Goal: Task Accomplishment & Management: Complete application form

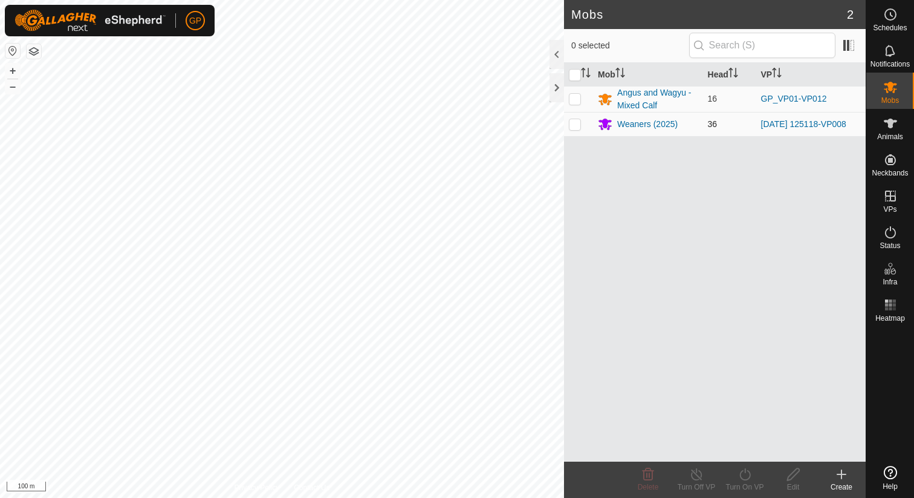
click at [634, 132] on td "Weaners (2025)" at bounding box center [647, 124] width 109 height 24
click at [619, 123] on div "Weaners (2025)" at bounding box center [647, 124] width 60 height 13
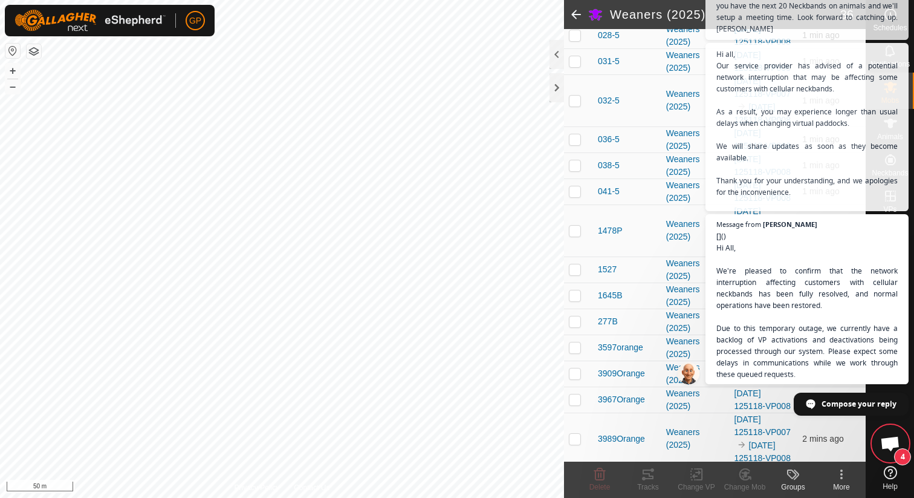
scroll to position [703, 0]
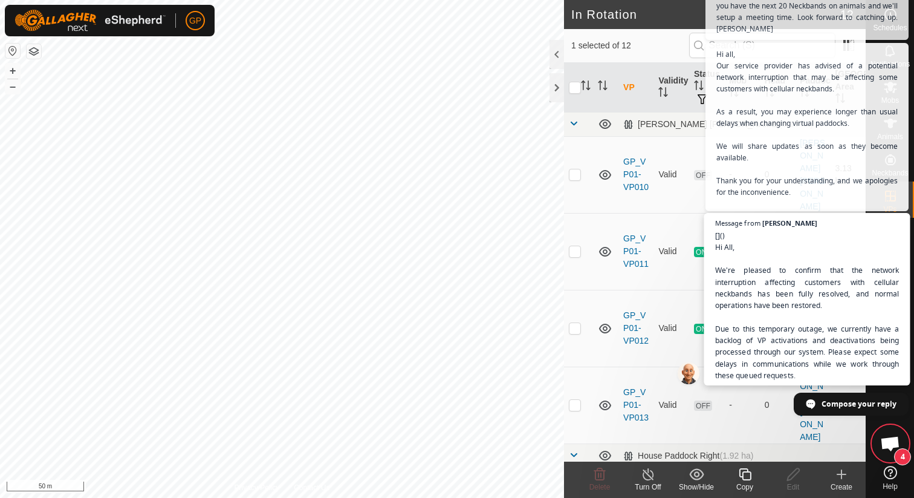
click at [833, 284] on span "[]() Hi All, We're pleased to confirm that the network interruption affecting c…" at bounding box center [807, 351] width 184 height 245
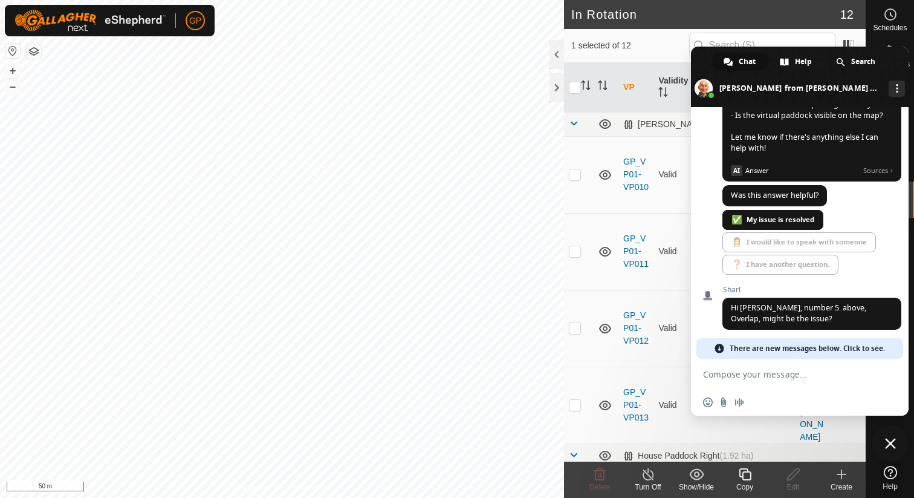
scroll to position [1676, 0]
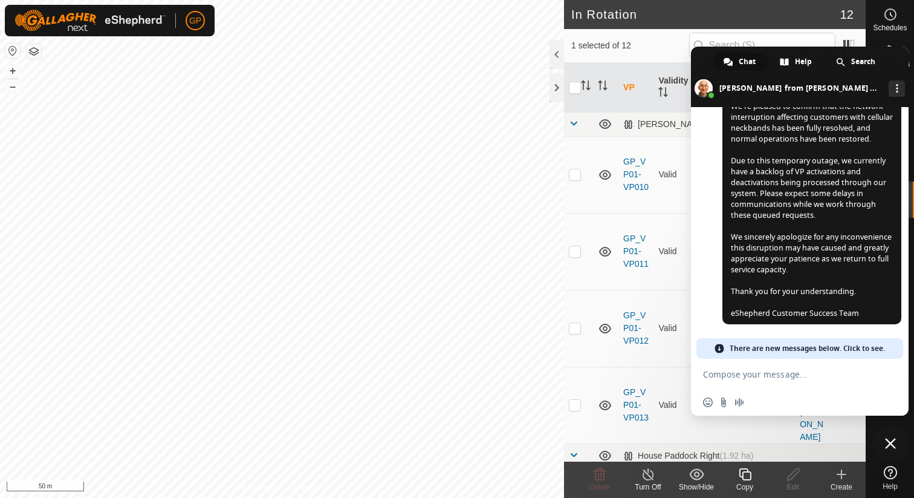
click at [689, 39] on div "1 selected of 12" at bounding box center [714, 45] width 287 height 25
click at [894, 437] on span "Close chat" at bounding box center [891, 443] width 36 height 36
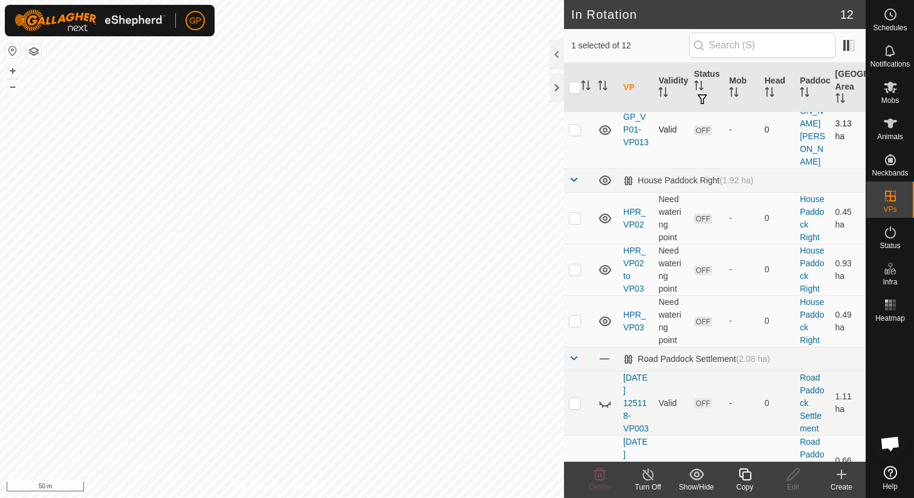
scroll to position [454, 0]
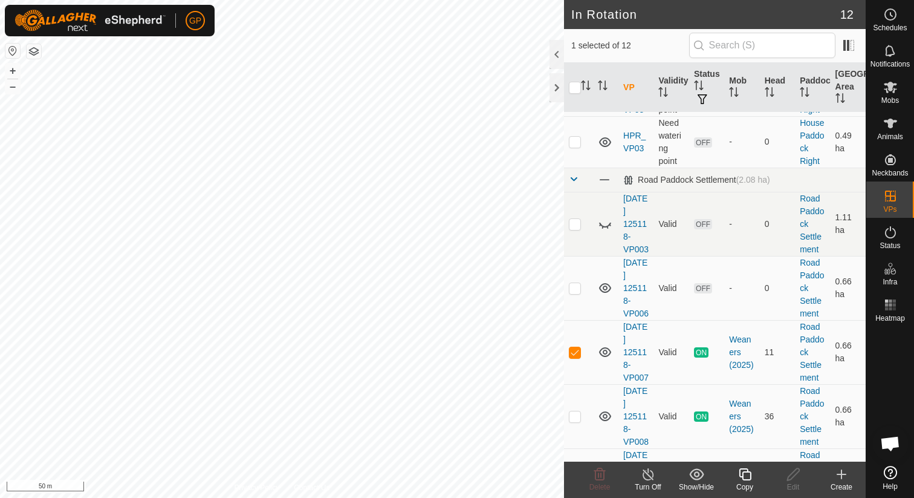
click at [643, 476] on icon at bounding box center [648, 474] width 11 height 12
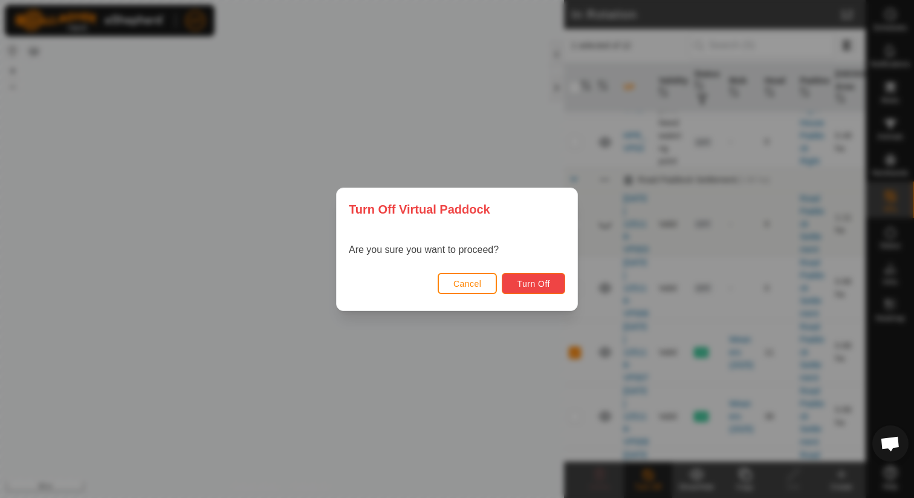
click at [544, 285] on span "Turn Off" at bounding box center [533, 284] width 33 height 10
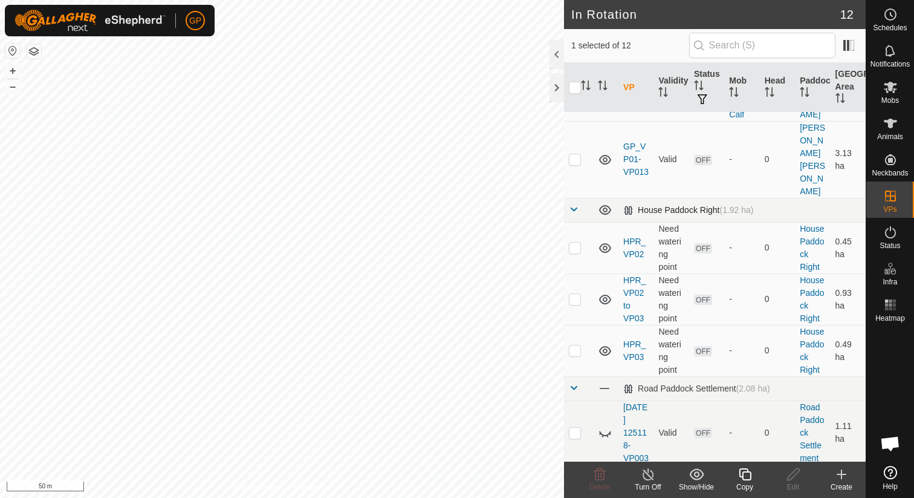
scroll to position [429, 0]
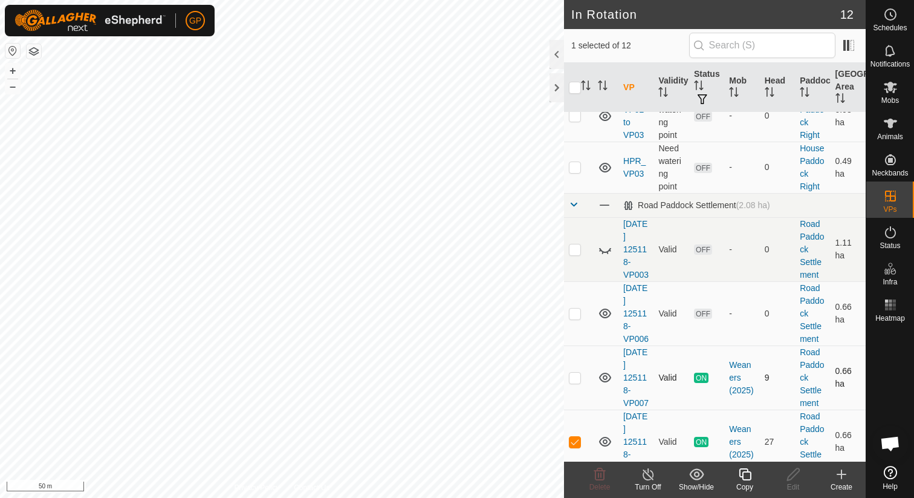
click at [770, 345] on td "9" at bounding box center [777, 377] width 35 height 64
click at [767, 345] on td "9" at bounding box center [777, 377] width 35 height 64
click at [738, 359] on div "Weaners (2025)" at bounding box center [741, 378] width 25 height 38
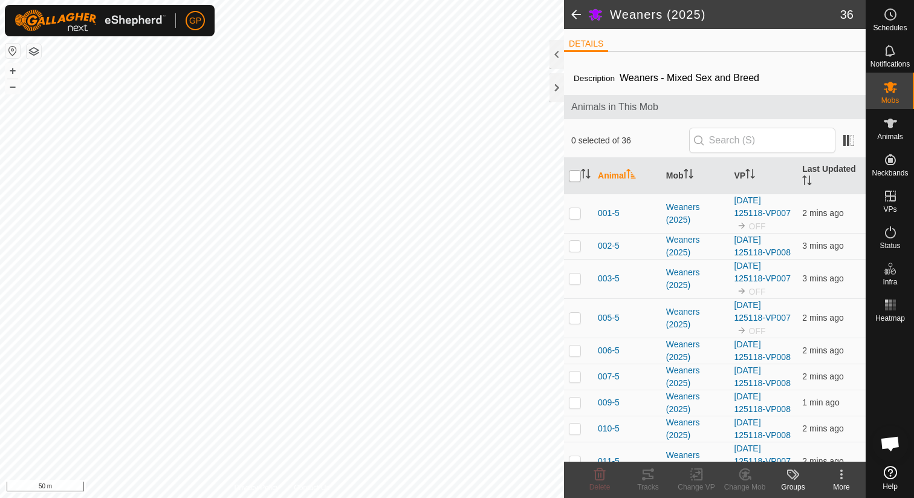
click at [579, 175] on input "checkbox" at bounding box center [575, 176] width 12 height 12
checkbox input "true"
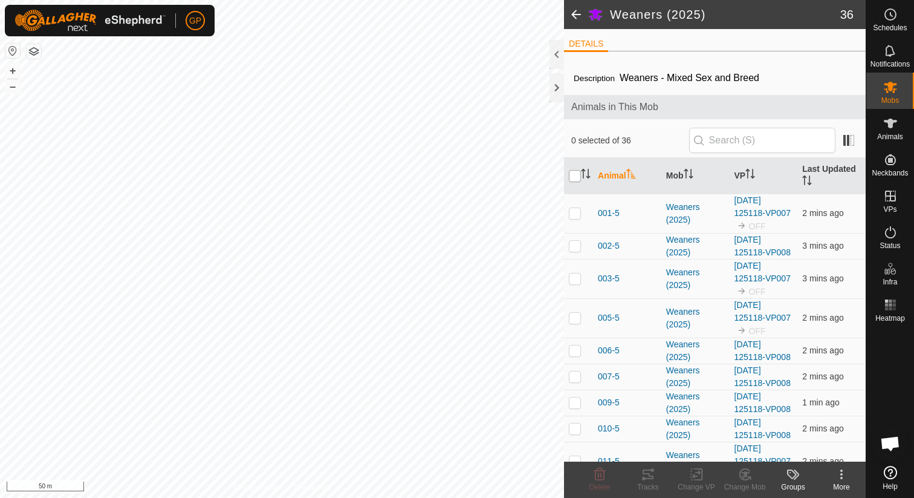
checkbox input "true"
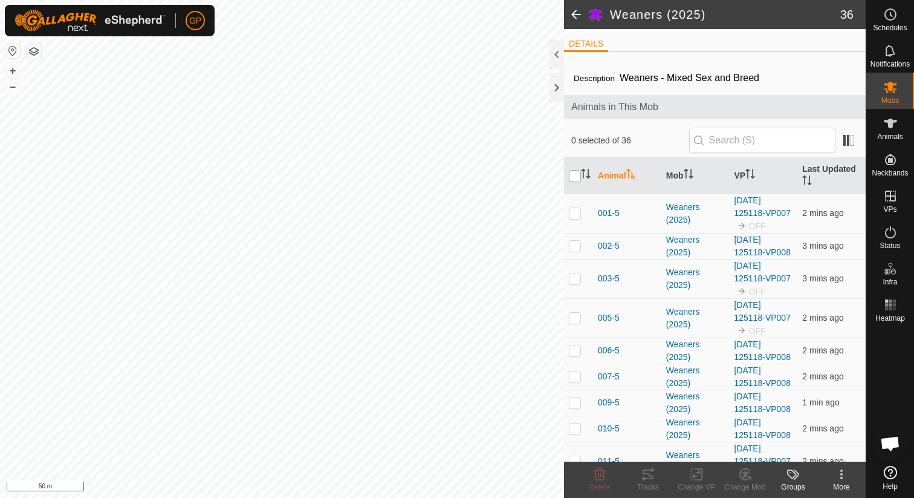
checkbox input "true"
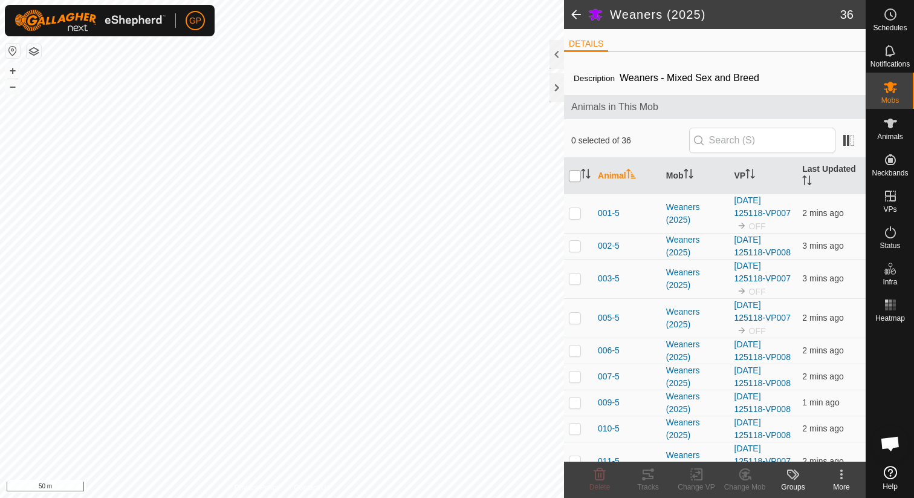
checkbox input "true"
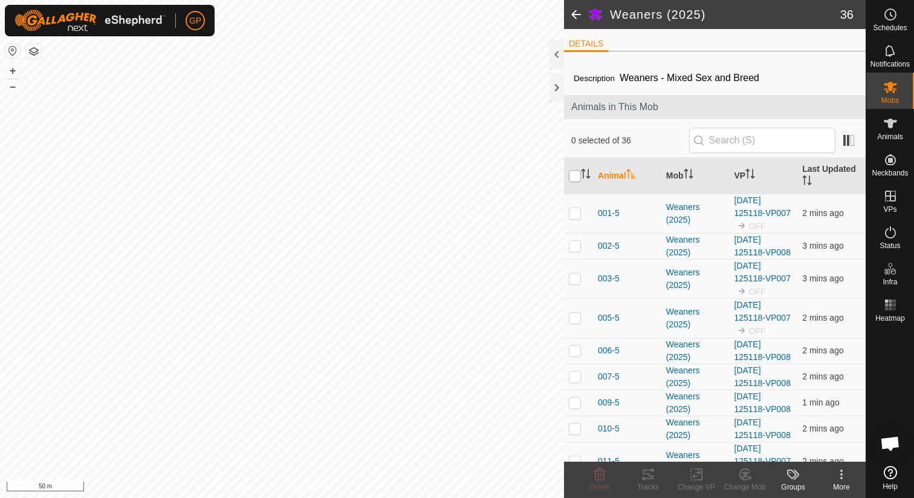
checkbox input "true"
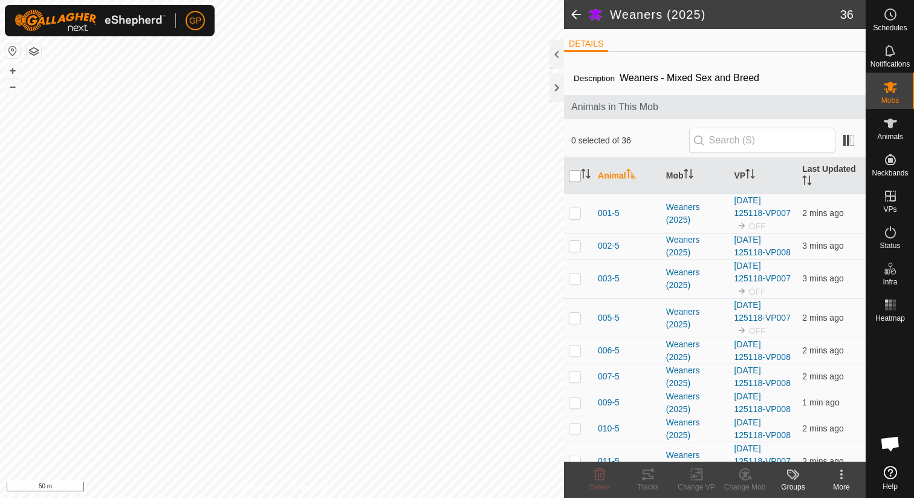
checkbox input "true"
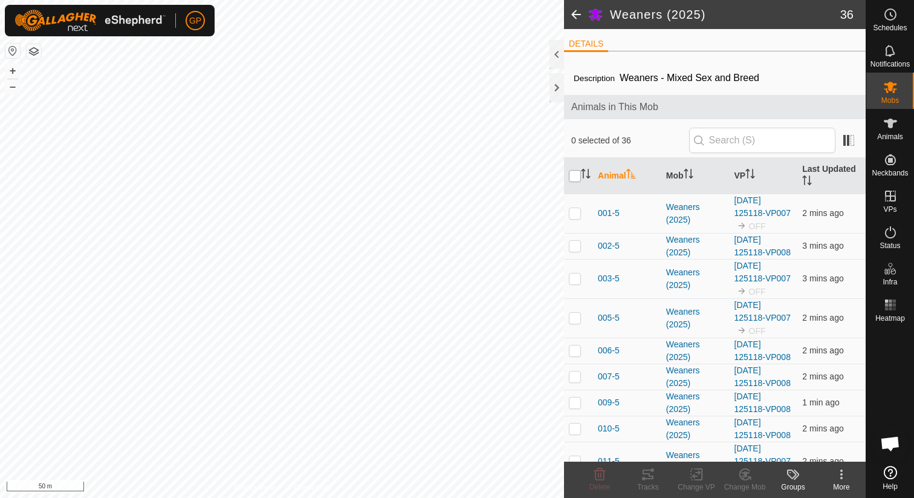
checkbox input "true"
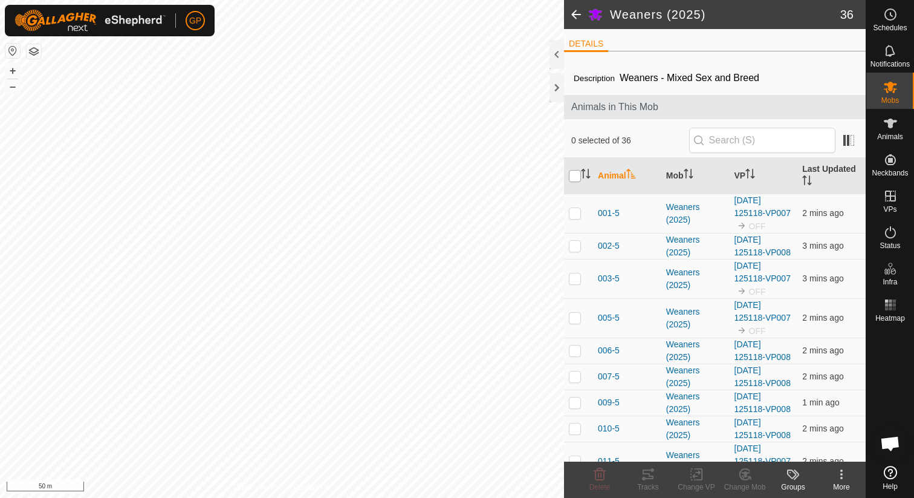
checkbox input "true"
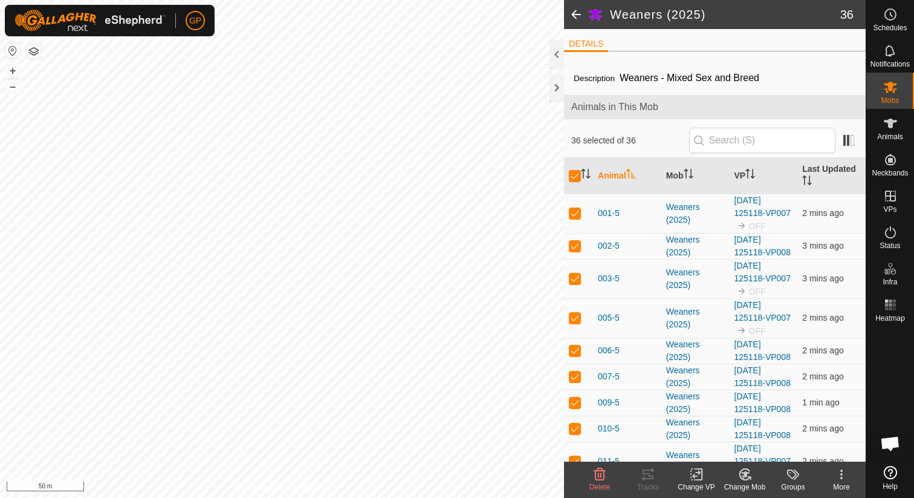
click at [697, 467] on icon at bounding box center [696, 474] width 15 height 15
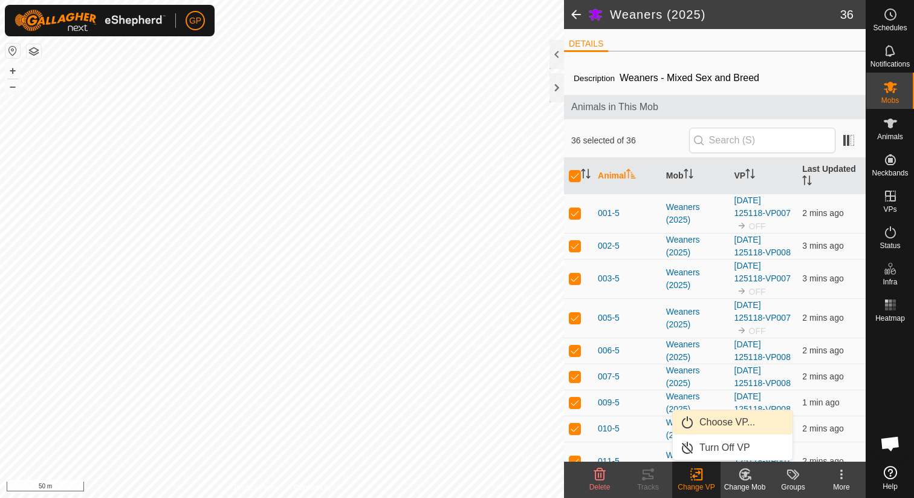
click at [700, 426] on link "Choose VP..." at bounding box center [733, 422] width 120 height 24
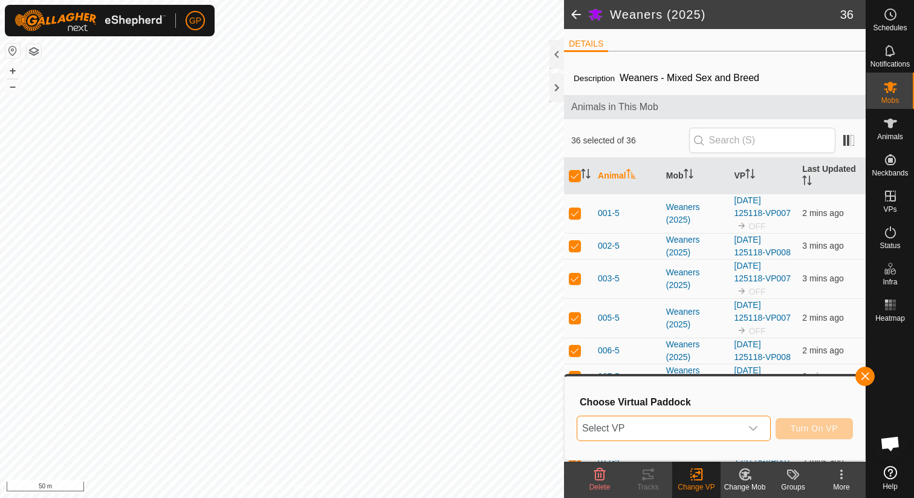
click at [656, 426] on span "Select VP" at bounding box center [659, 428] width 164 height 24
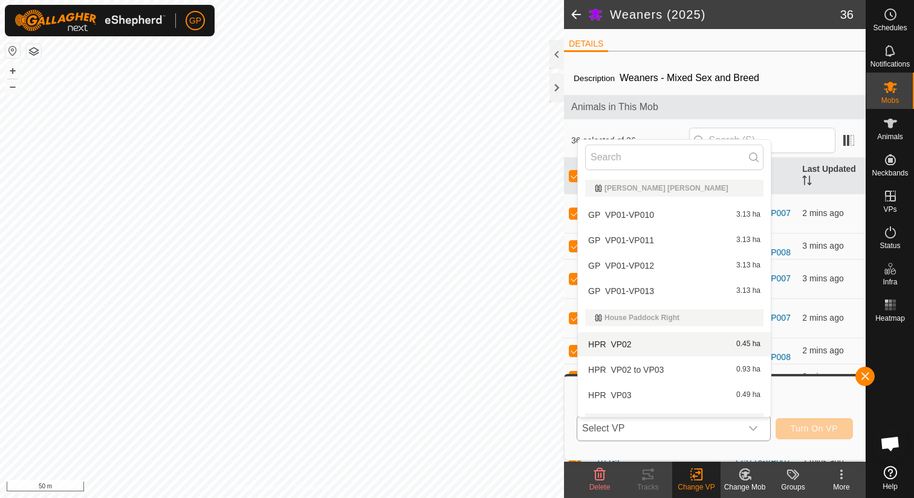
scroll to position [145, 0]
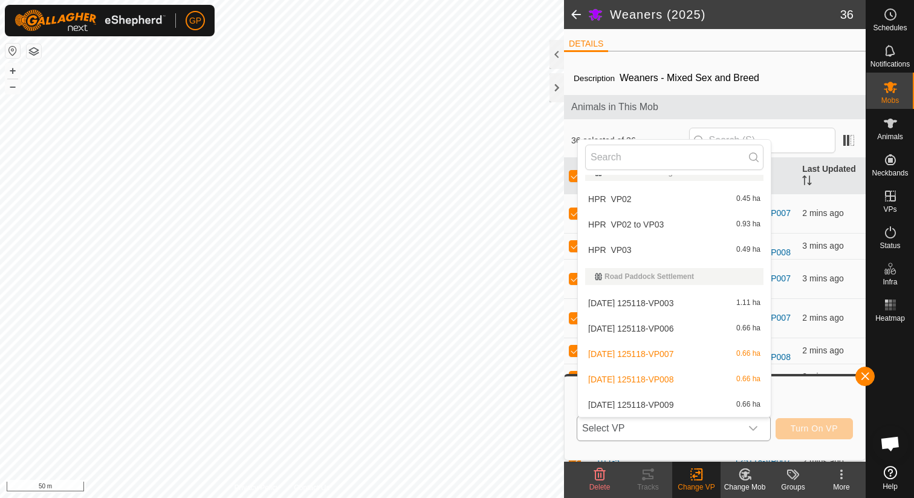
click at [632, 378] on li "2025-08-31 125118-VP008 0.66 ha" at bounding box center [674, 379] width 193 height 24
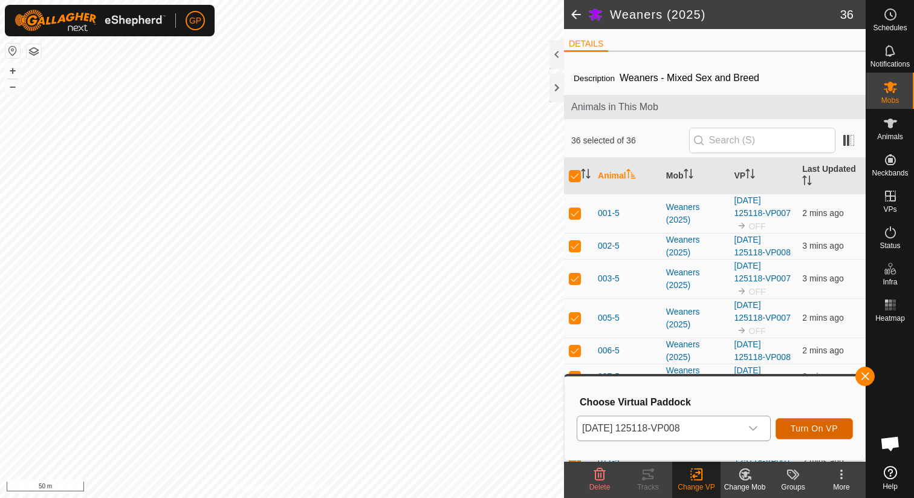
click at [808, 435] on button "Turn On VP" at bounding box center [814, 428] width 77 height 21
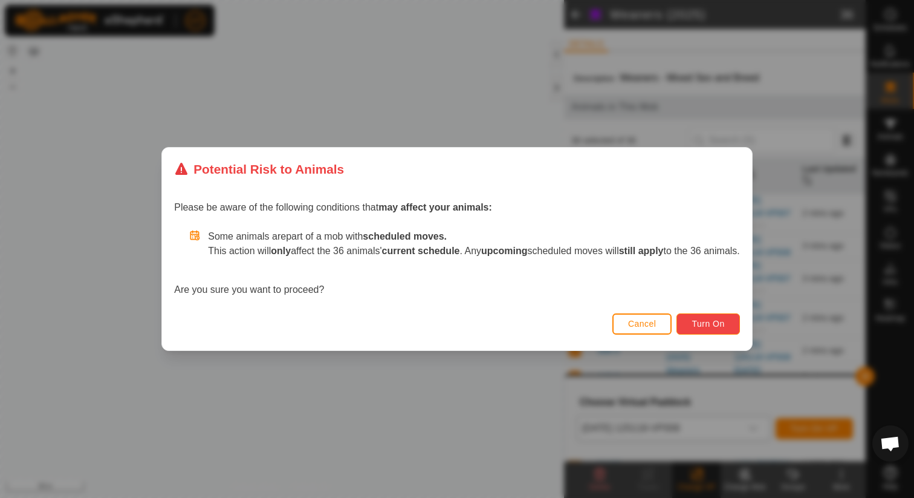
click at [721, 322] on span "Turn On" at bounding box center [708, 324] width 33 height 10
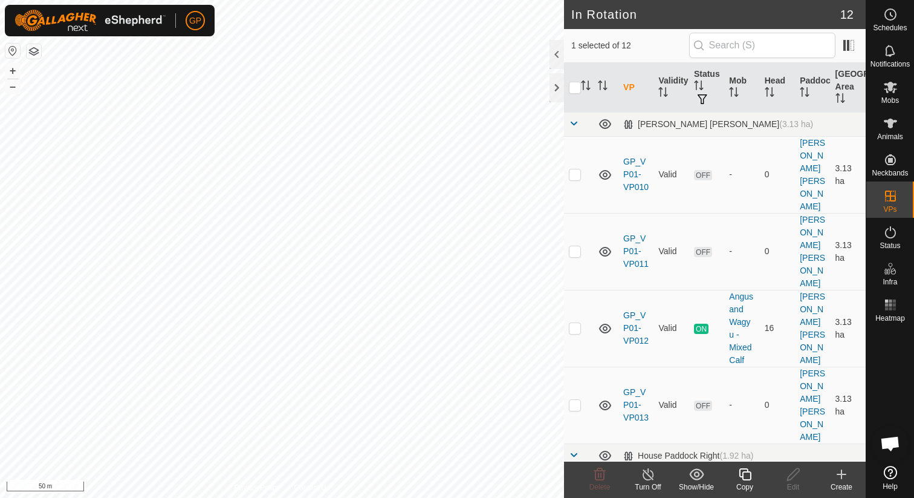
click at [898, 447] on span "Open chat" at bounding box center [890, 444] width 20 height 17
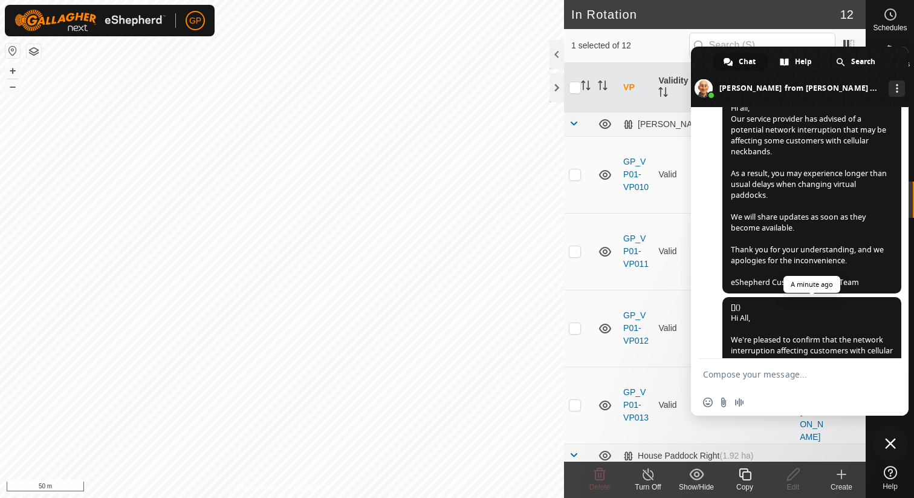
scroll to position [1415, 0]
click at [892, 446] on span "Close chat" at bounding box center [890, 443] width 11 height 11
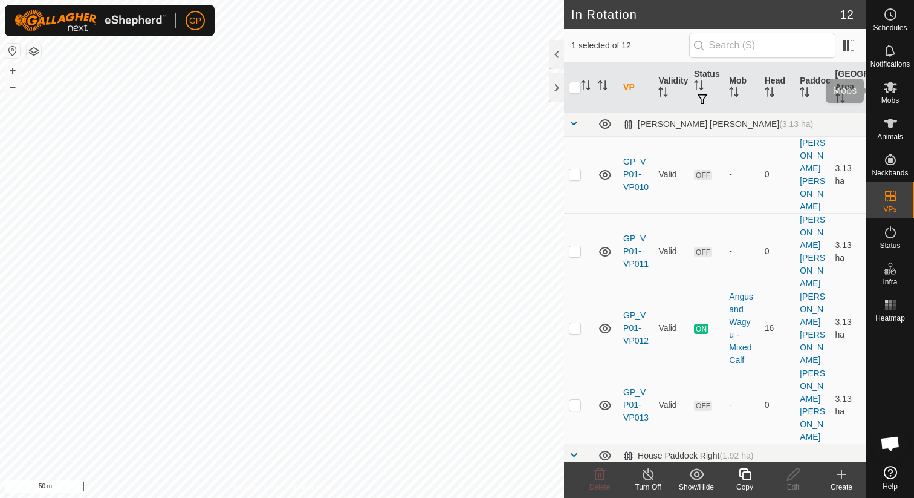
click at [902, 79] on div "Mobs" at bounding box center [890, 91] width 48 height 36
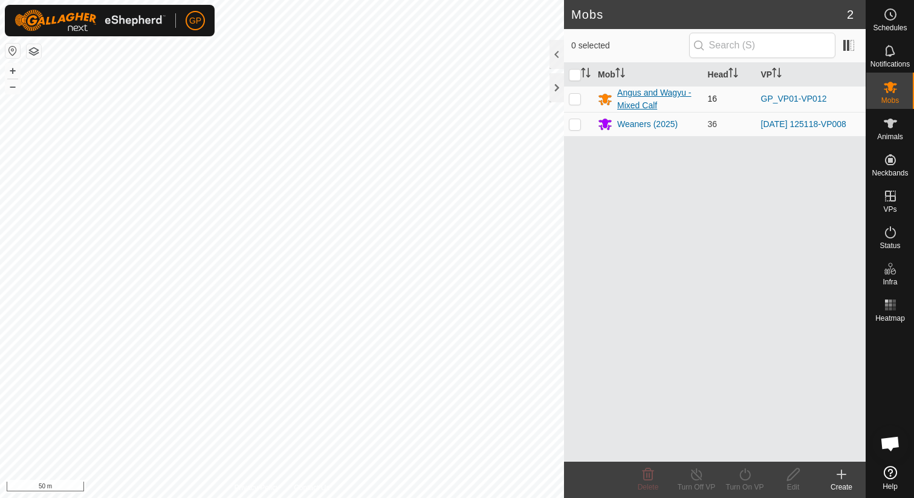
click at [681, 97] on div "Angus and Wagyu - Mixed Calf" at bounding box center [657, 98] width 80 height 25
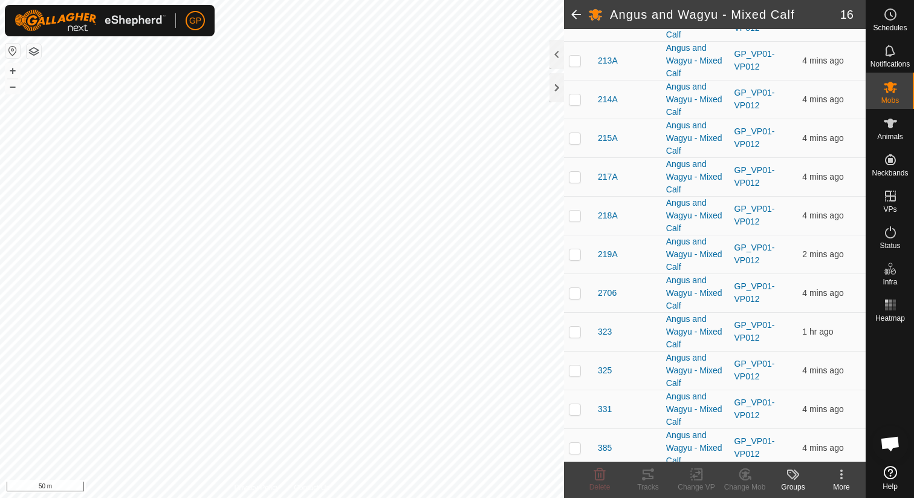
scroll to position [351, 0]
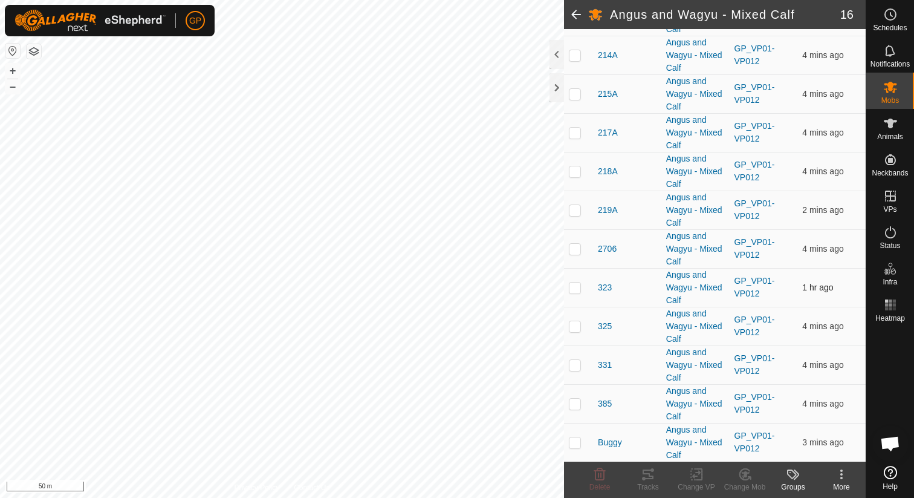
click at [574, 286] on p-checkbox at bounding box center [575, 287] width 12 height 10
checkbox input "true"
click at [572, 324] on p-checkbox at bounding box center [575, 326] width 12 height 10
checkbox input "true"
click at [573, 372] on td at bounding box center [578, 364] width 29 height 39
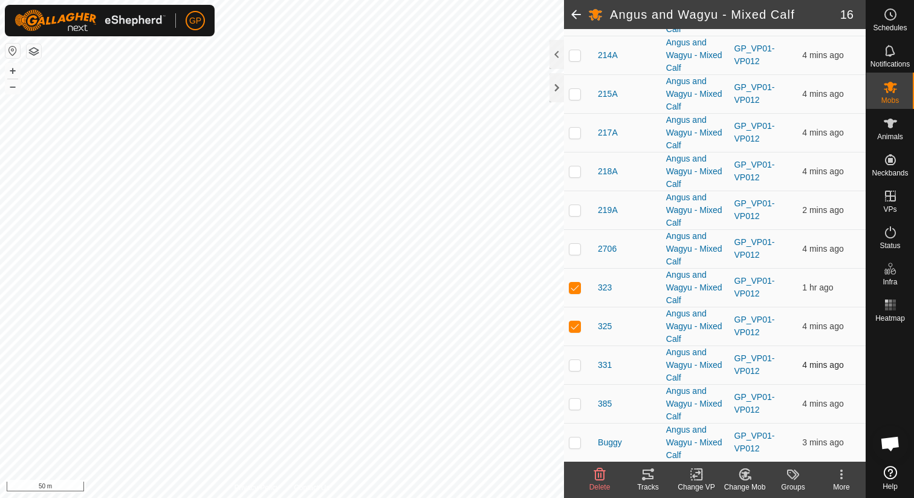
checkbox input "true"
click at [573, 403] on p-checkbox at bounding box center [575, 403] width 12 height 10
checkbox input "true"
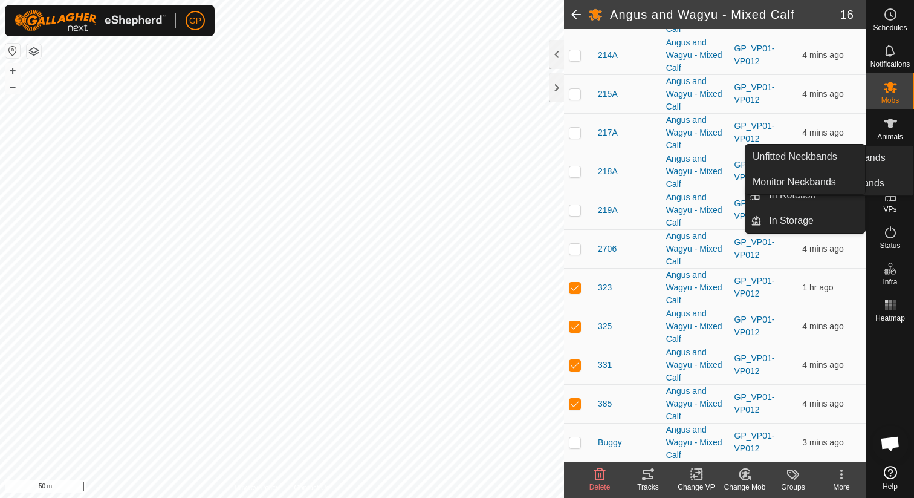
click at [899, 166] on es-neckbands-svg-icon at bounding box center [891, 159] width 22 height 19
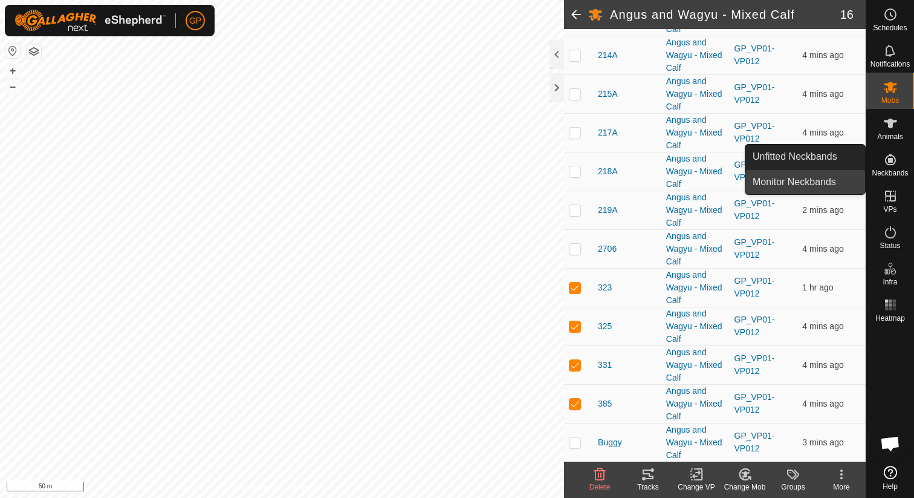
click at [800, 181] on link "Monitor Neckbands" at bounding box center [806, 182] width 120 height 24
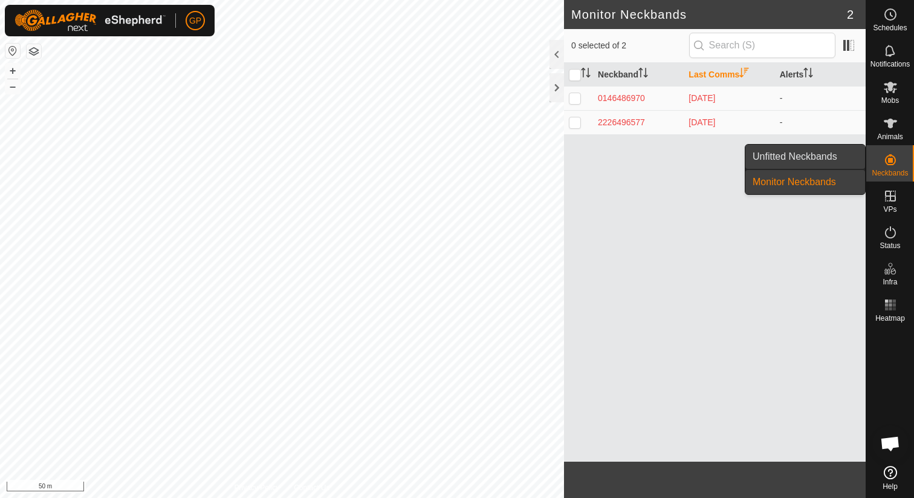
click at [850, 155] on link "Unfitted Neckbands" at bounding box center [806, 157] width 120 height 24
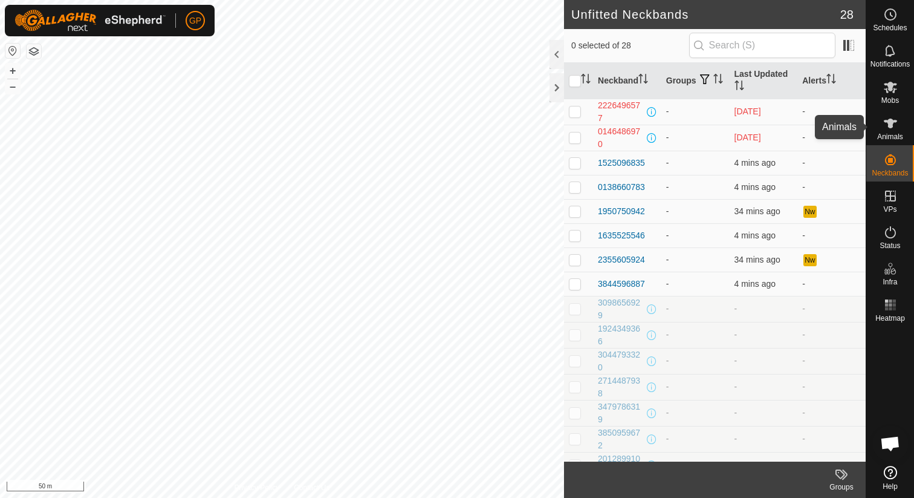
click at [892, 131] on es-animals-svg-icon at bounding box center [891, 123] width 22 height 19
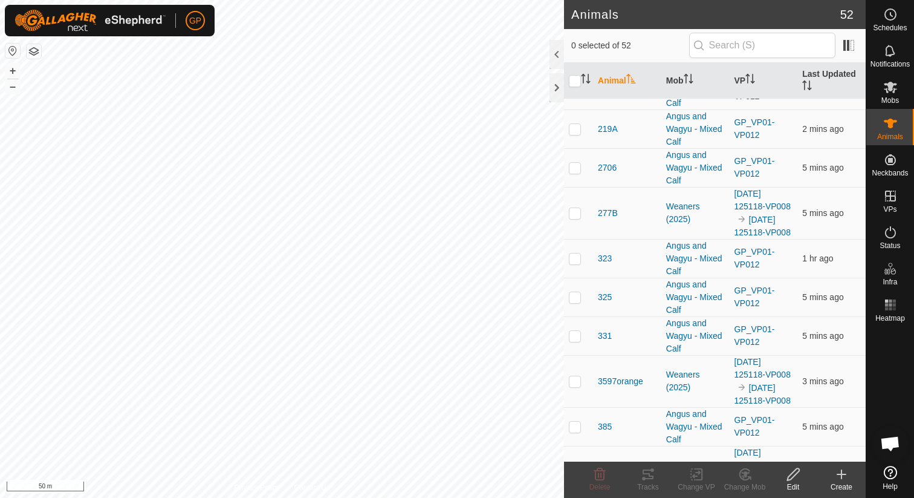
scroll to position [1971, 0]
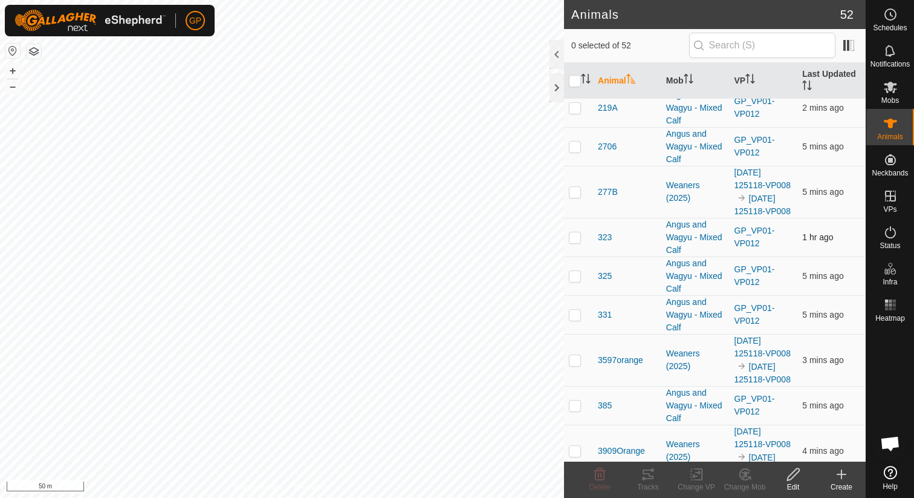
click at [577, 232] on p-checkbox at bounding box center [575, 237] width 12 height 10
checkbox input "true"
click at [577, 271] on p-checkbox at bounding box center [575, 276] width 12 height 10
checkbox input "true"
click at [577, 310] on p-checkbox at bounding box center [575, 315] width 12 height 10
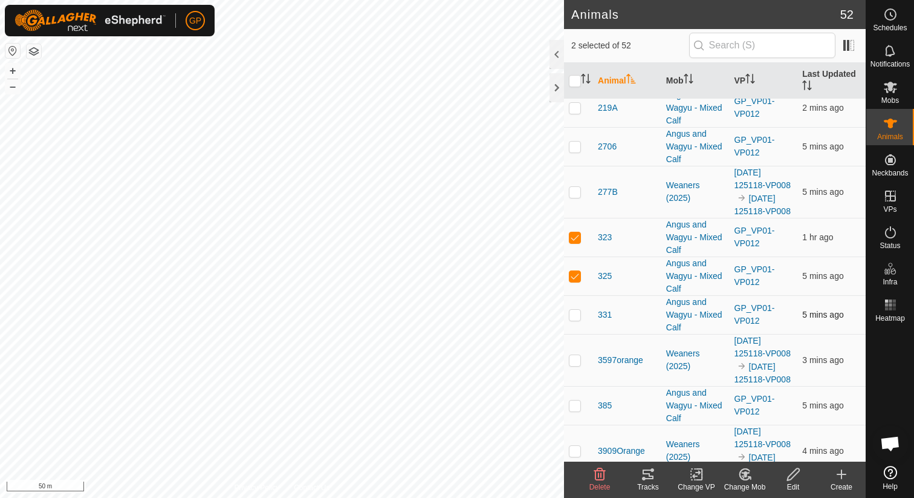
checkbox input "true"
click at [580, 400] on p-checkbox at bounding box center [575, 405] width 12 height 10
checkbox input "true"
click at [786, 481] on div "Edit" at bounding box center [793, 486] width 48 height 11
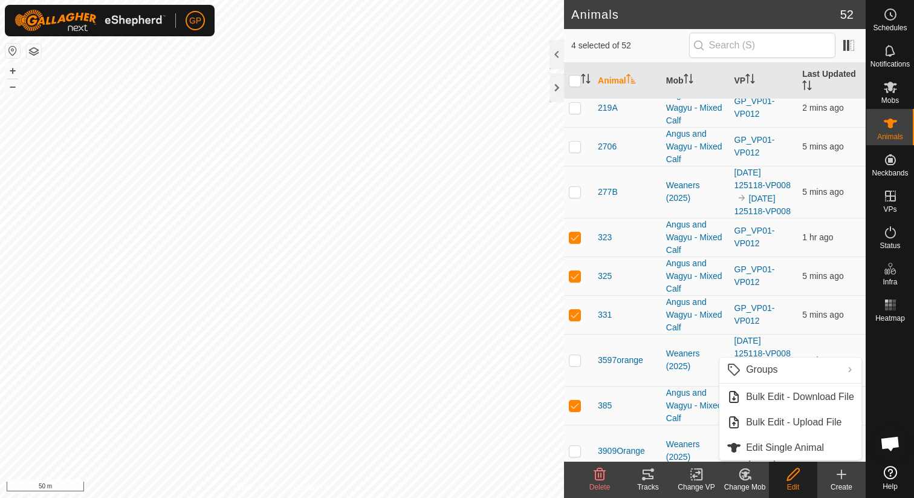
click at [690, 482] on div "Change VP" at bounding box center [696, 486] width 48 height 11
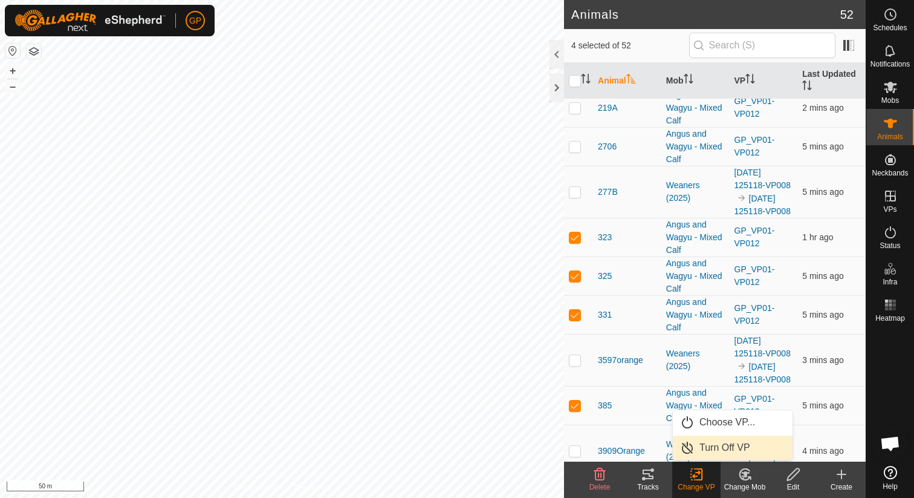
click at [713, 444] on link "Turn Off VP" at bounding box center [733, 447] width 120 height 24
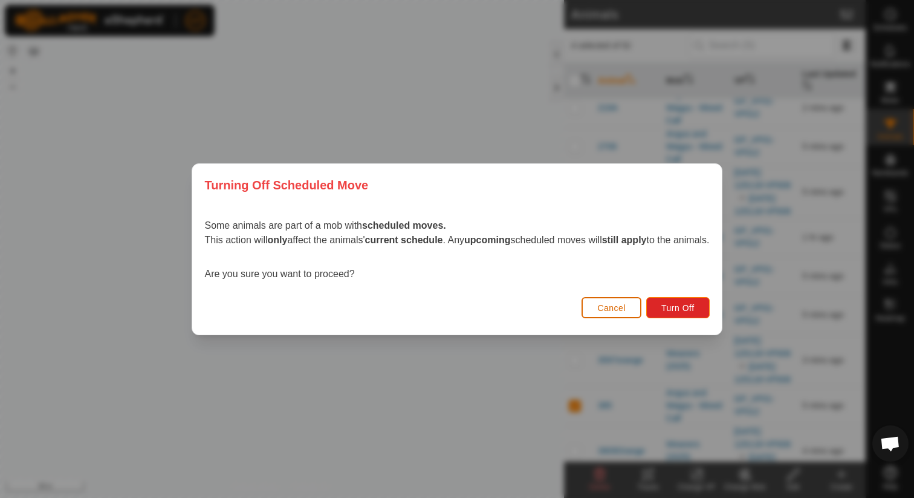
click at [614, 310] on span "Cancel" at bounding box center [611, 308] width 28 height 10
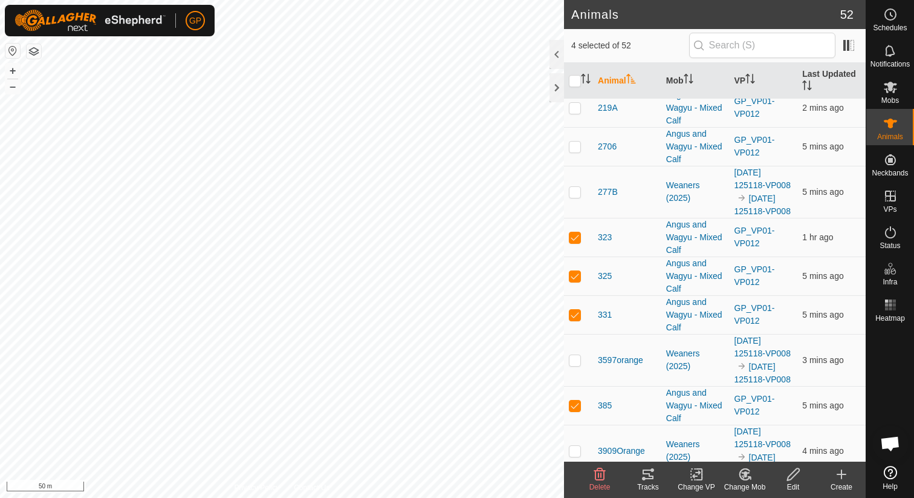
click at [694, 472] on icon at bounding box center [696, 474] width 15 height 15
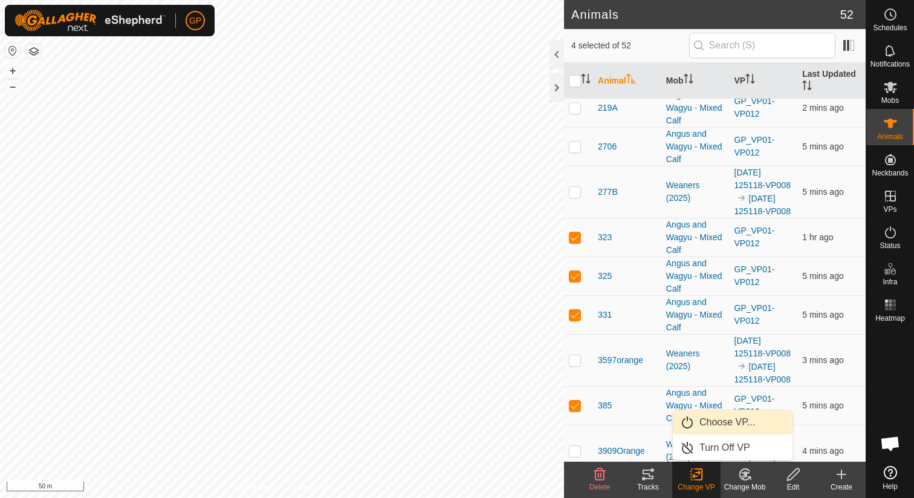
click at [699, 426] on link "Choose VP..." at bounding box center [733, 422] width 120 height 24
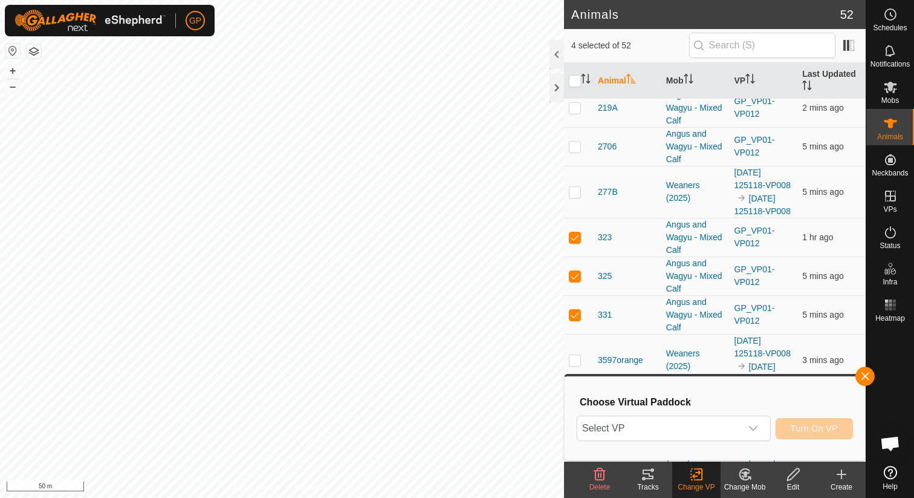
click at [699, 426] on span "Select VP" at bounding box center [659, 428] width 164 height 24
click at [567, 148] on div "Animals 52 4 selected of 52 Animal Mob VP Last Updated 001-5 Weaners (2025) 202…" at bounding box center [433, 249] width 866 height 498
click at [623, 431] on span "Select VP" at bounding box center [659, 428] width 164 height 24
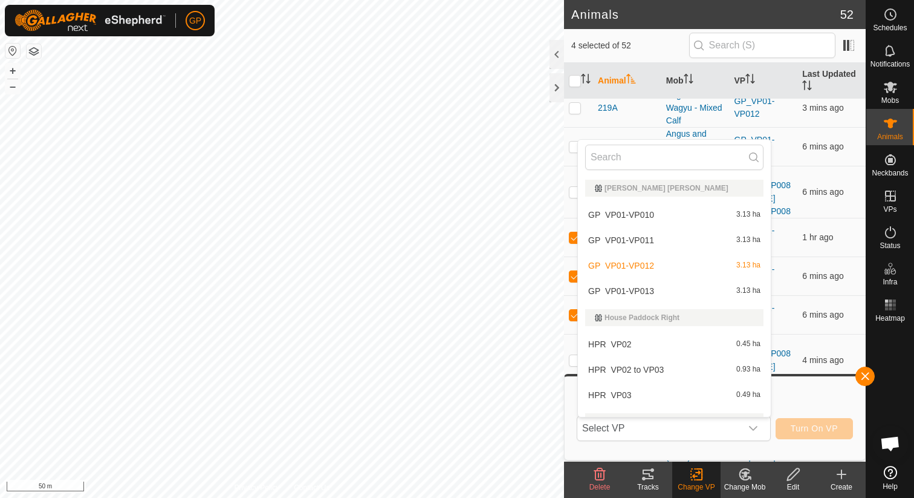
click at [877, 368] on div at bounding box center [890, 394] width 48 height 134
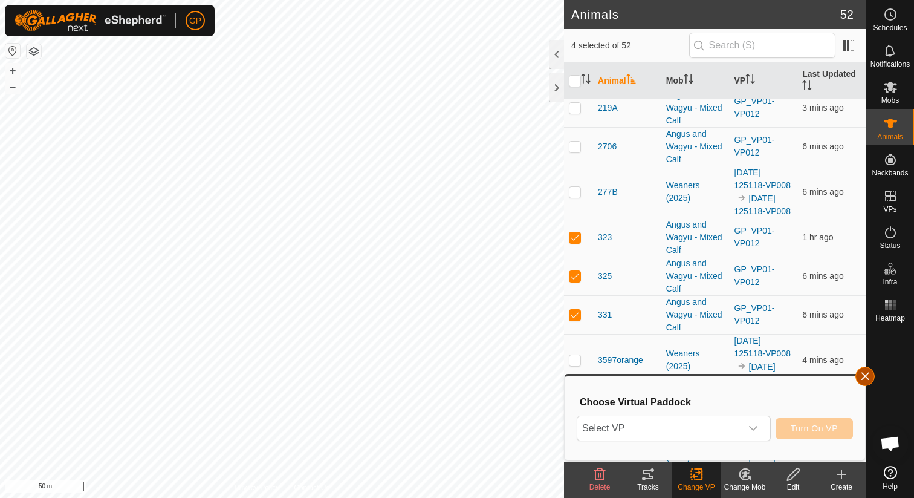
click at [866, 375] on button "button" at bounding box center [865, 375] width 19 height 19
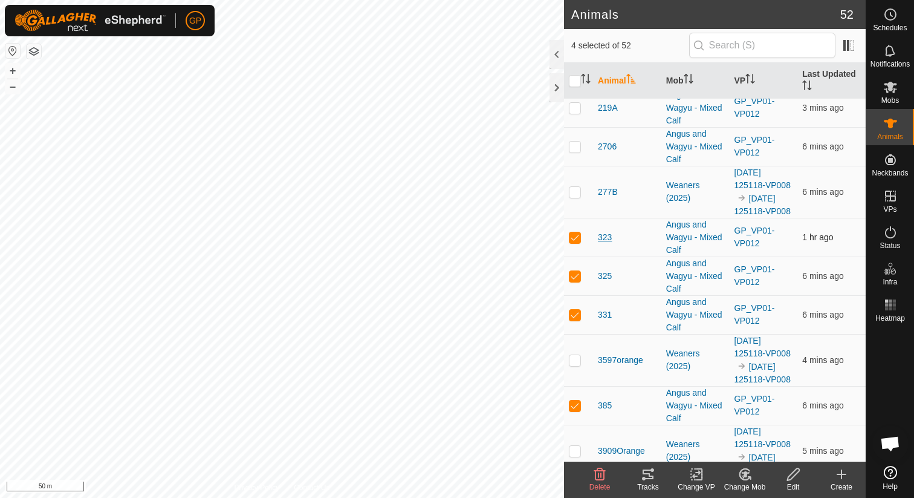
click at [605, 231] on span "323" at bounding box center [605, 237] width 14 height 13
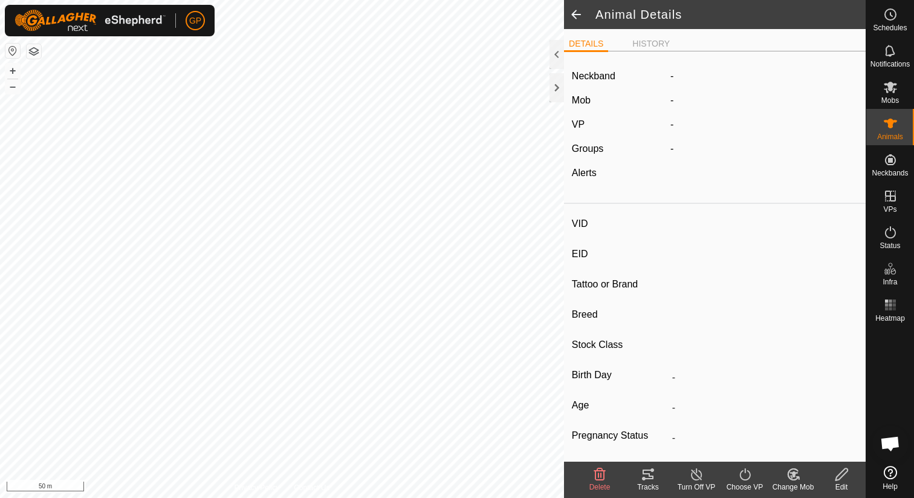
type input "323"
type input "-"
type input "Black Angus"
type input "-"
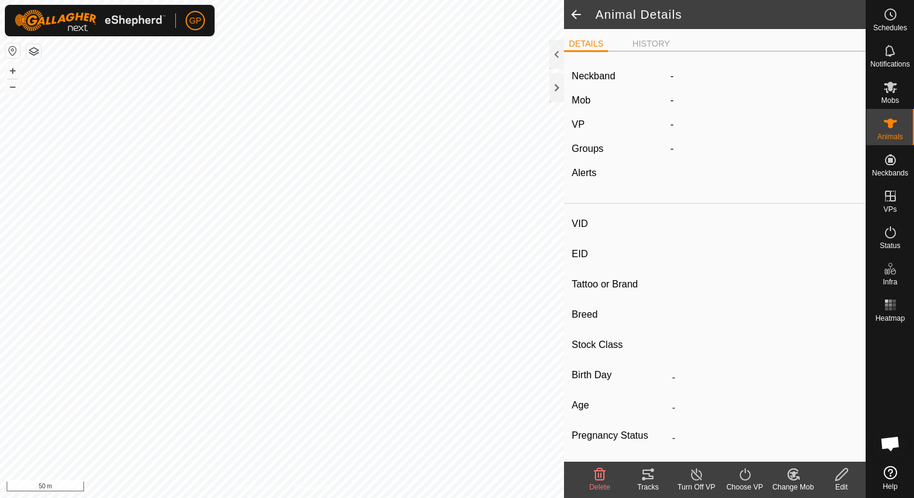
type input "Wet/Lactating"
type input "0 kg"
type input "-"
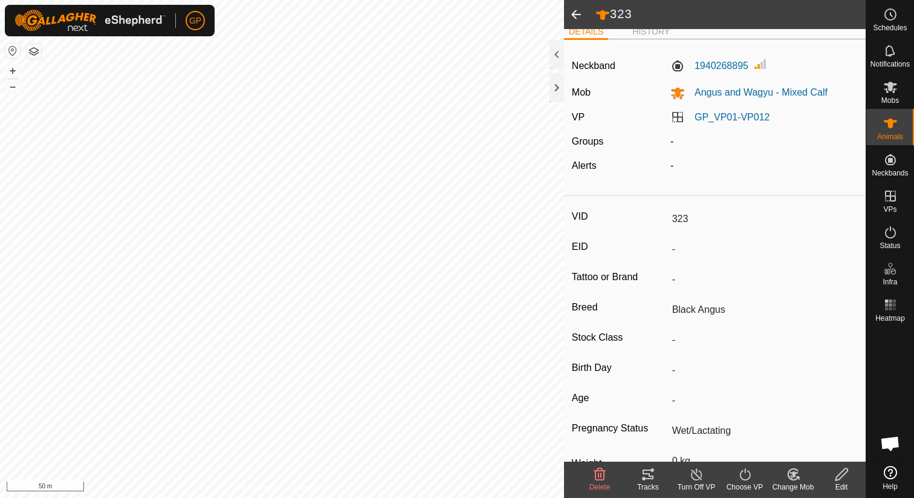
scroll to position [13, 0]
click at [724, 62] on label "1940268895" at bounding box center [710, 65] width 78 height 15
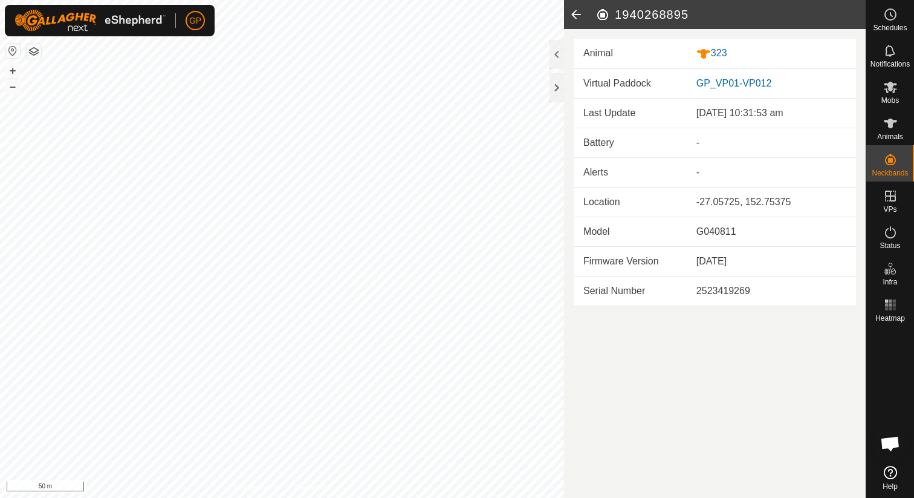
click at [753, 292] on div "2523419269" at bounding box center [772, 291] width 150 height 15
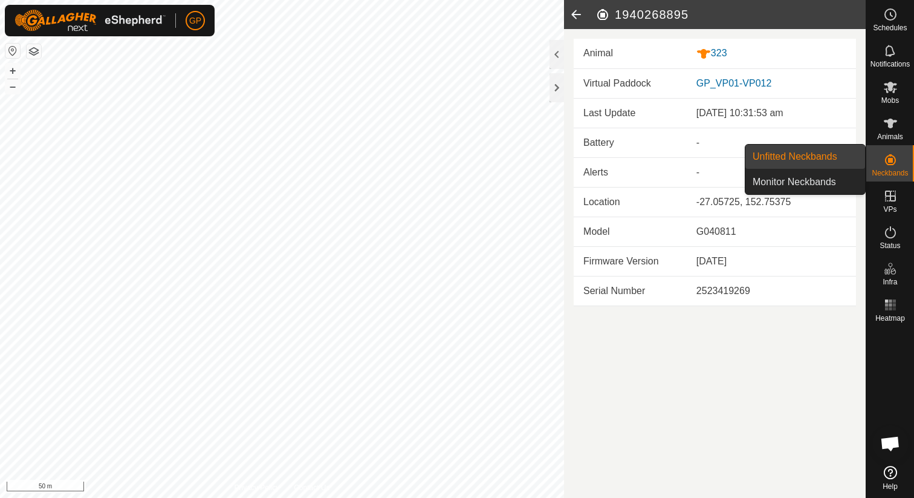
click at [888, 175] on span "Neckbands" at bounding box center [890, 172] width 36 height 7
click at [895, 154] on icon at bounding box center [890, 159] width 15 height 15
click at [845, 158] on link "Unfitted Neckbands" at bounding box center [806, 157] width 120 height 24
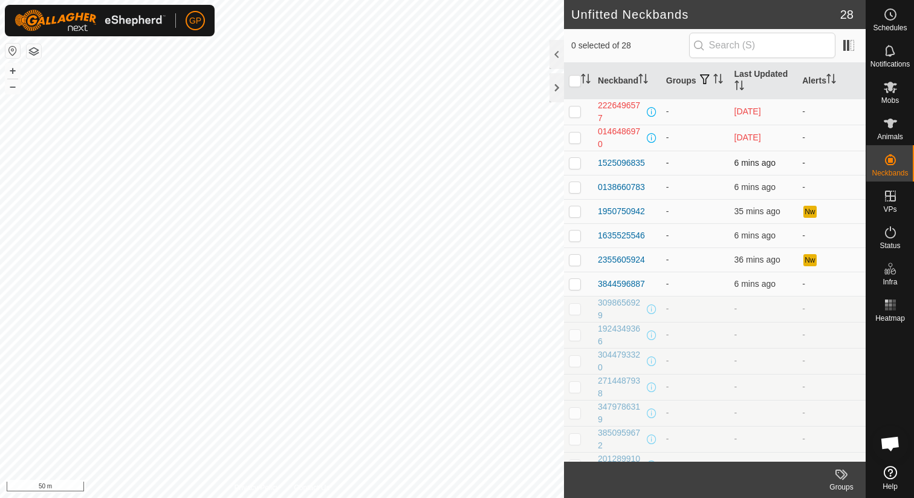
click at [574, 164] on p-checkbox at bounding box center [575, 163] width 12 height 10
checkbox input "false"
click at [895, 133] on span "Animals" at bounding box center [890, 136] width 26 height 7
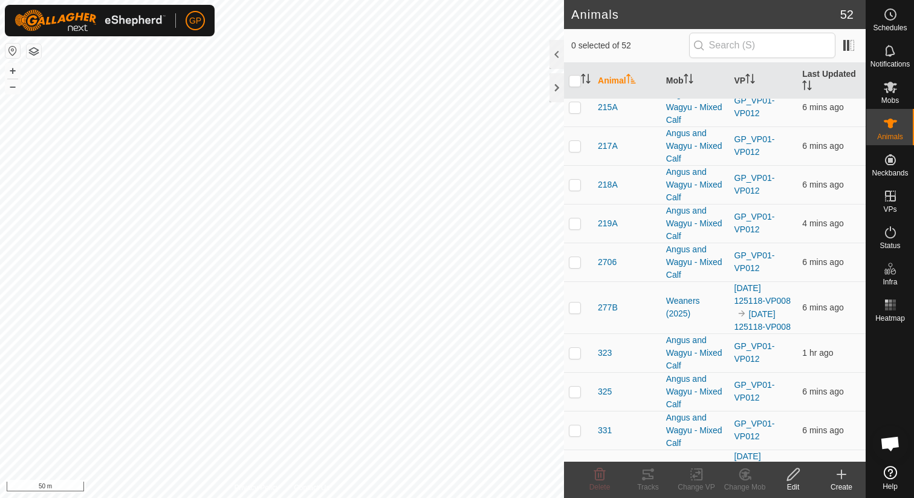
scroll to position [2117, 0]
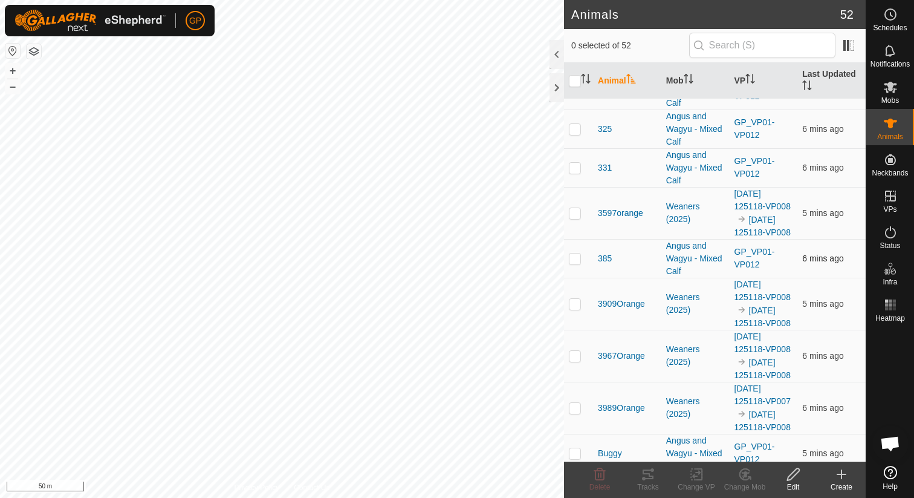
click at [582, 252] on td at bounding box center [578, 258] width 29 height 39
checkbox input "true"
click at [799, 483] on div "Edit" at bounding box center [793, 486] width 48 height 11
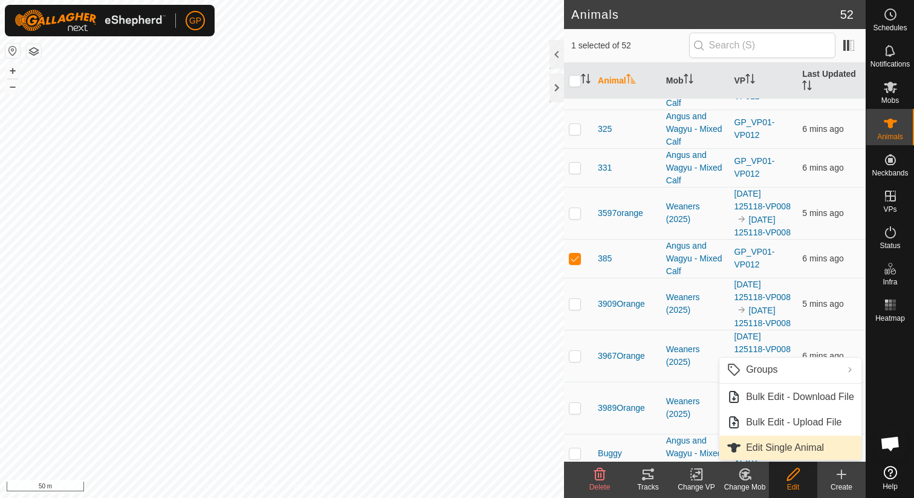
click at [786, 449] on link "Edit Single Animal" at bounding box center [791, 447] width 142 height 24
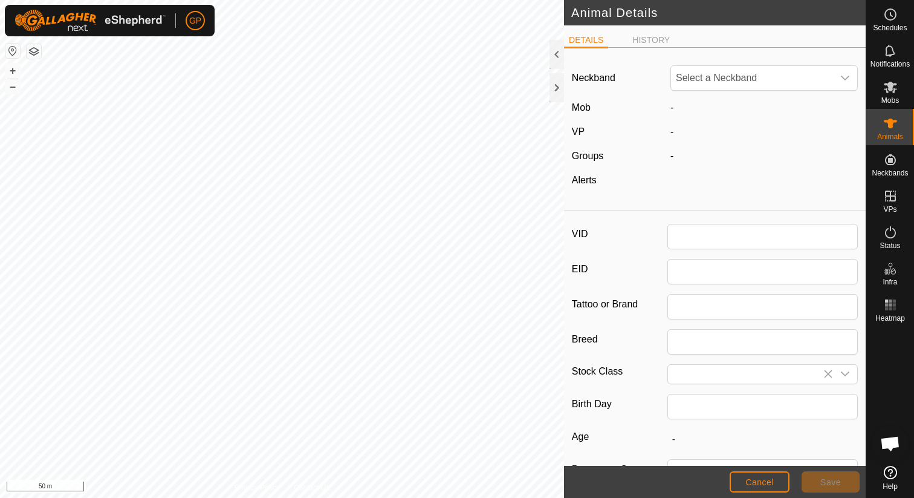
type input "385"
type input "Black Angus"
type input "0"
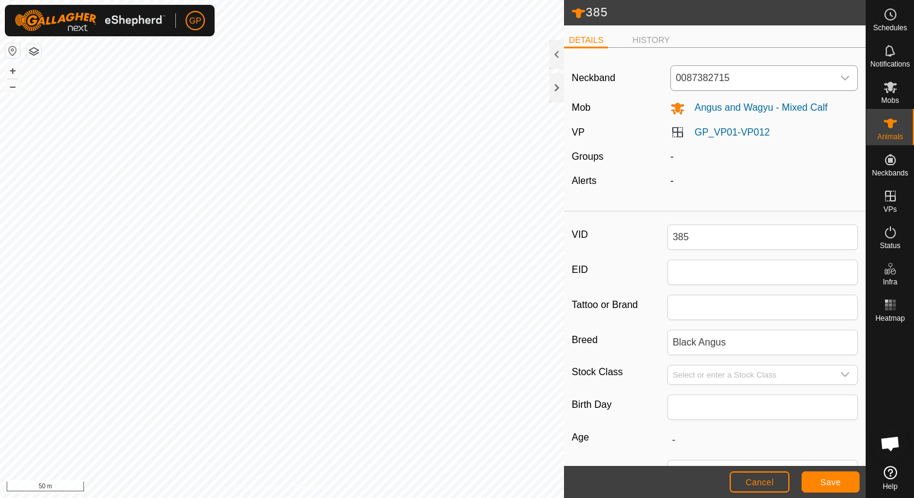
click at [807, 72] on span "0087382715" at bounding box center [752, 78] width 162 height 24
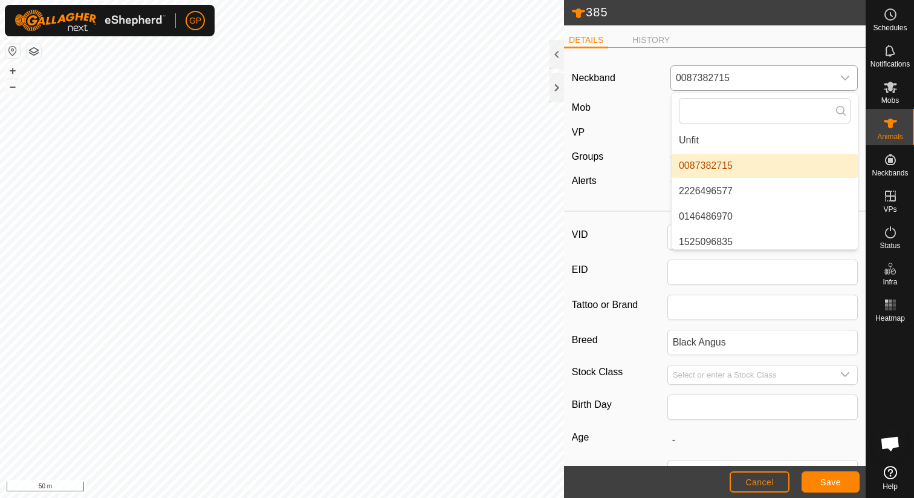
click at [807, 72] on span "0087382715" at bounding box center [752, 78] width 162 height 24
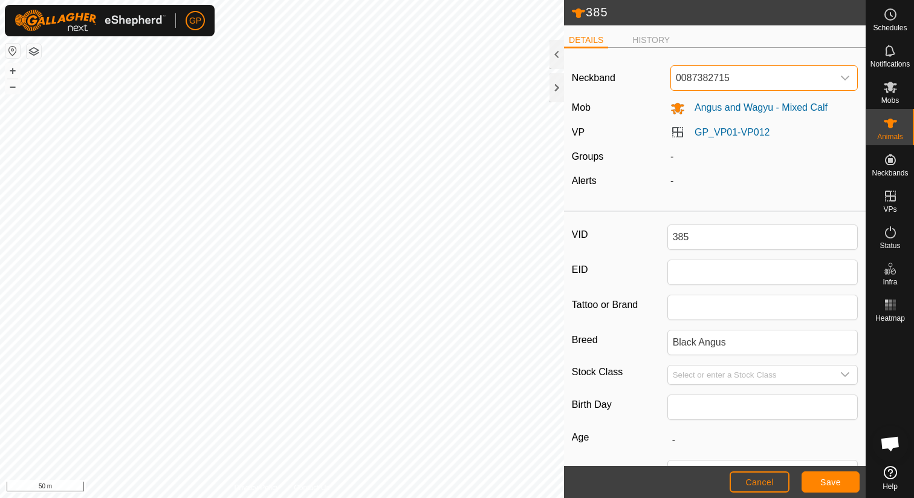
click at [807, 72] on span "0087382715" at bounding box center [752, 78] width 162 height 24
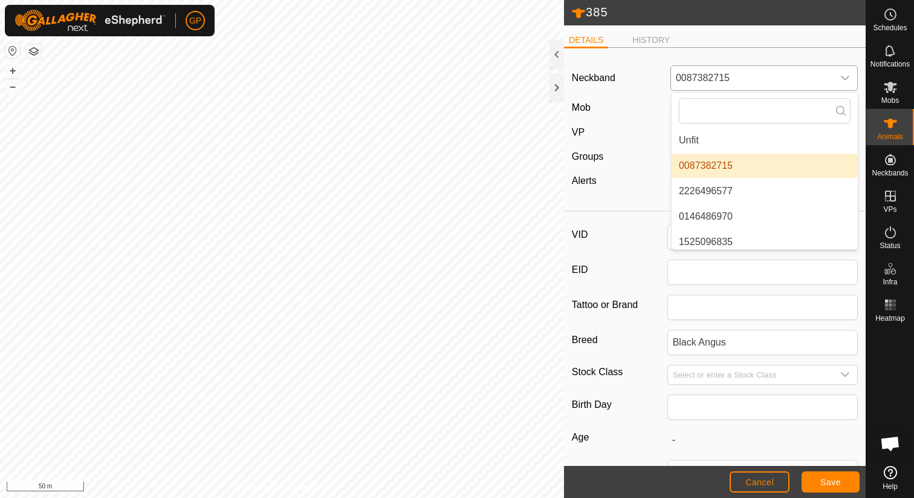
click at [746, 167] on li "0087382715" at bounding box center [765, 166] width 186 height 24
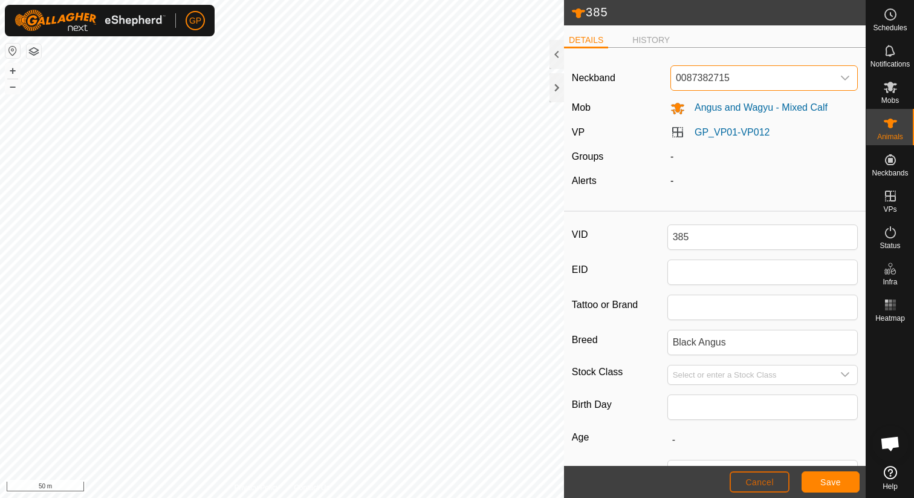
click at [769, 486] on span "Cancel" at bounding box center [760, 482] width 28 height 10
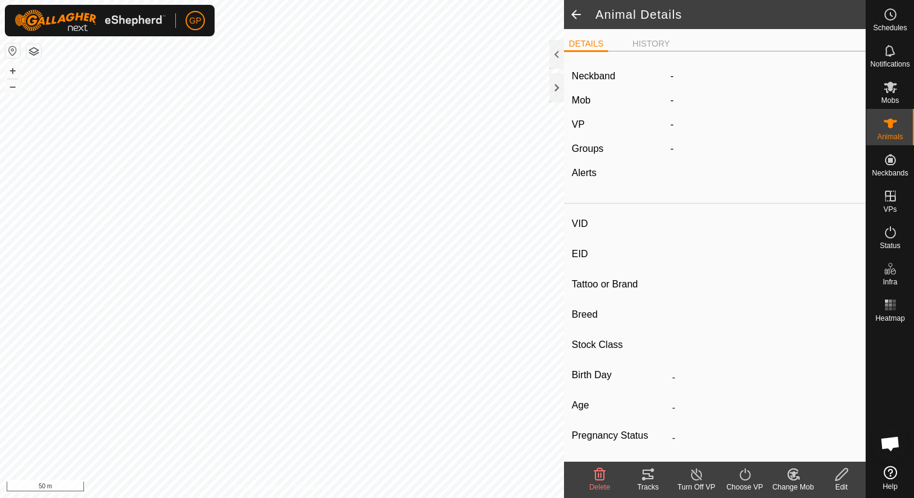
type input "385"
type input "-"
type input "Black Angus"
type input "-"
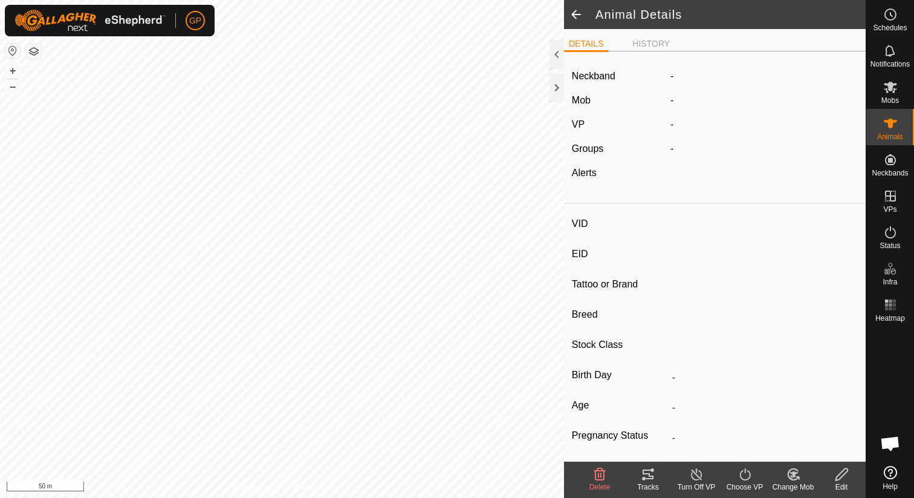
type input "Pregnant"
type input "0 kg"
type input "-"
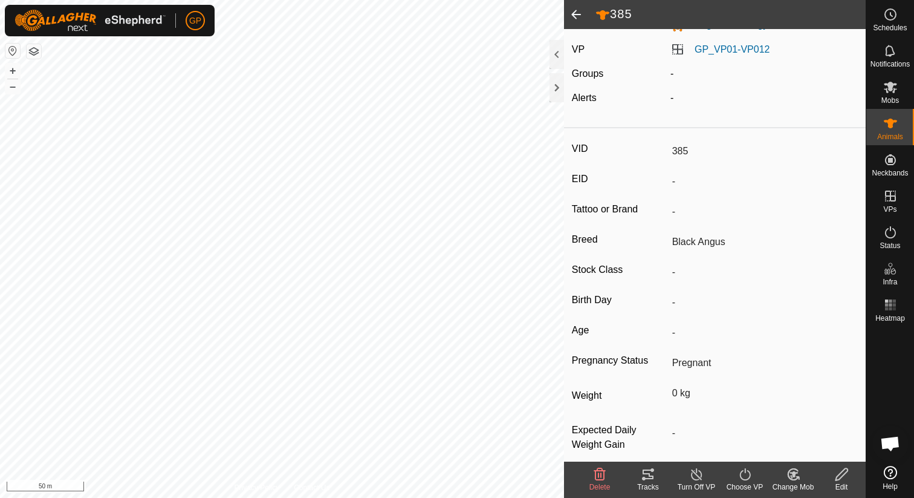
scroll to position [95, 0]
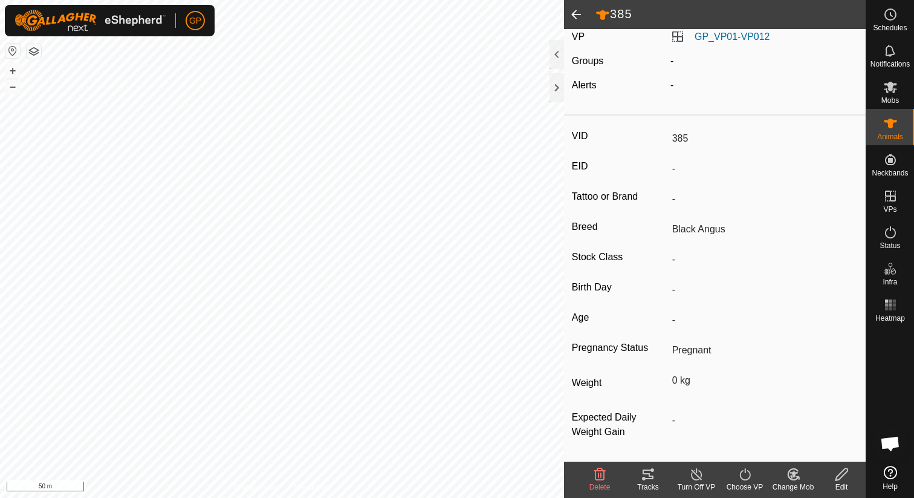
click at [702, 476] on icon at bounding box center [696, 474] width 15 height 15
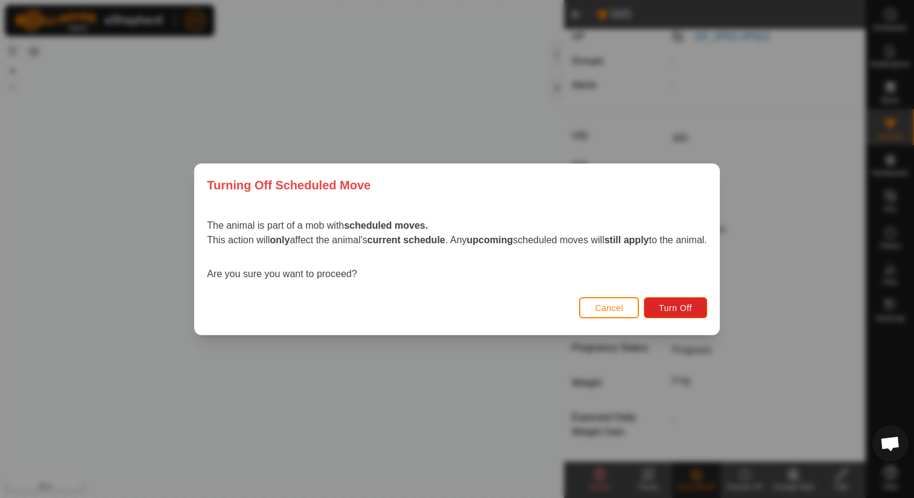
click at [639, 305] on button "Cancel" at bounding box center [609, 307] width 60 height 21
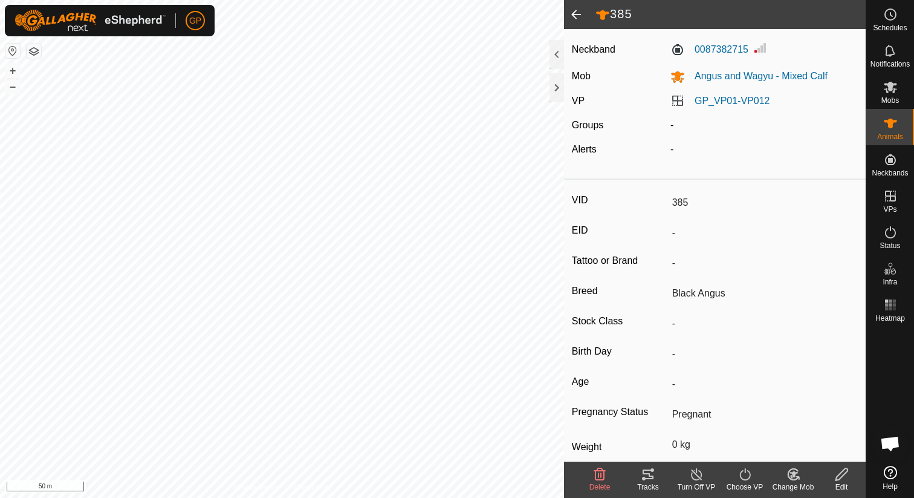
scroll to position [0, 0]
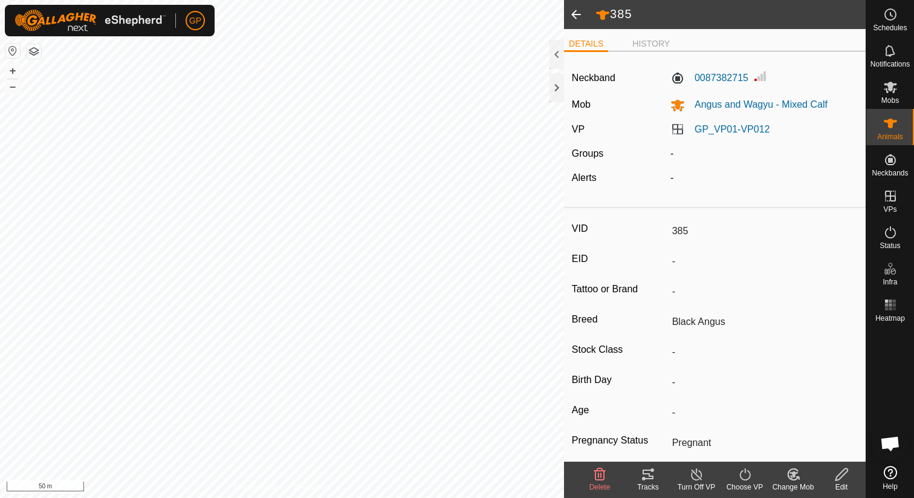
click at [576, 24] on span at bounding box center [576, 14] width 24 height 29
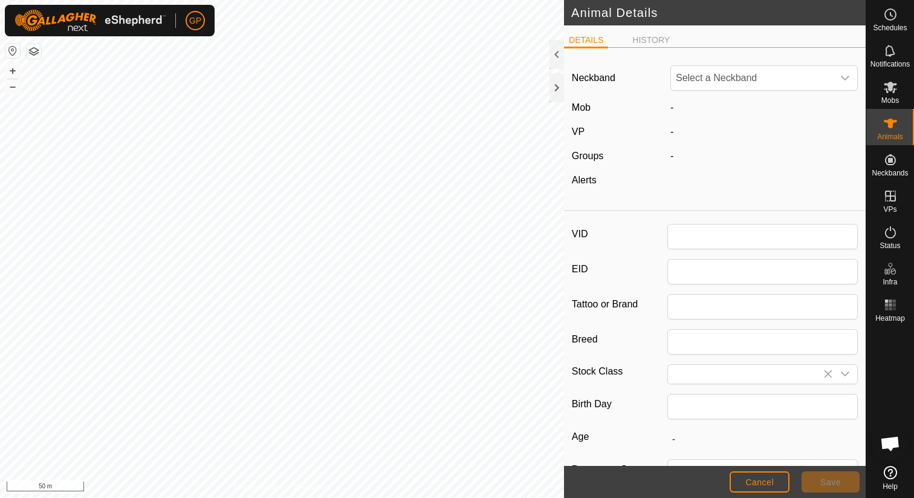
type input "385"
type input "Black Angus"
type input "0"
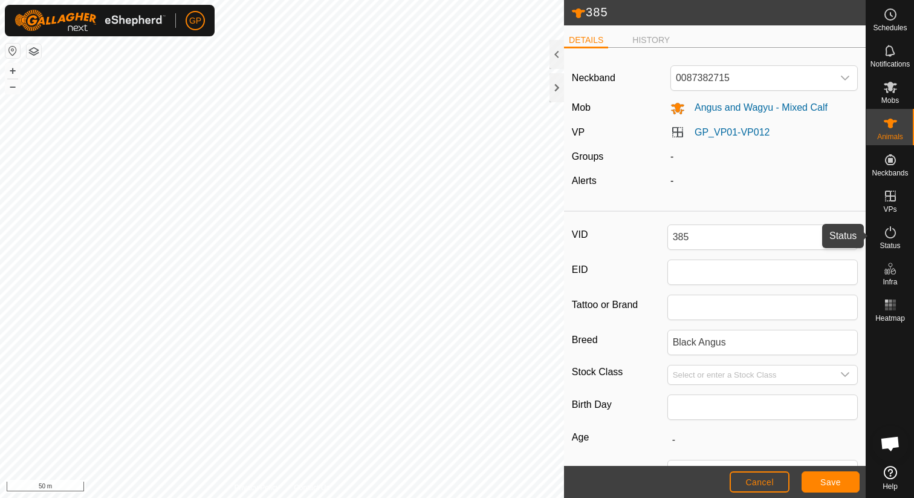
click at [889, 239] on icon at bounding box center [890, 232] width 15 height 15
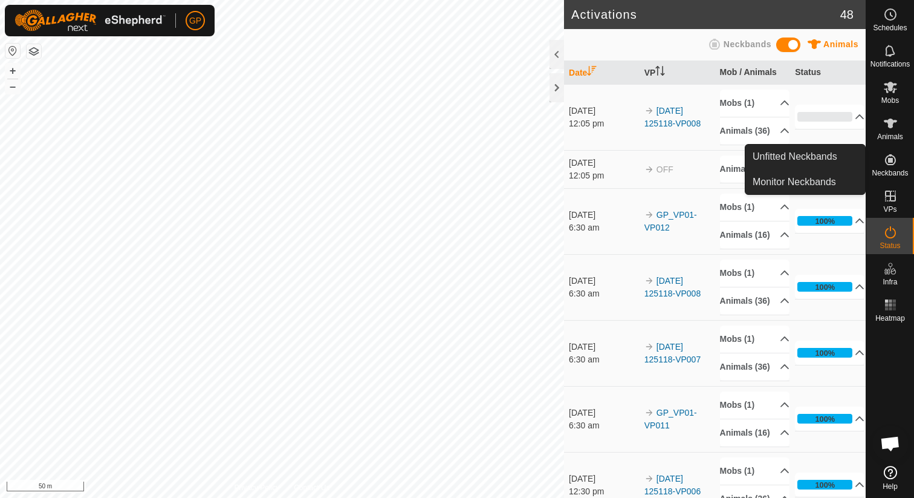
click at [845, 180] on link "Monitor Neckbands" at bounding box center [806, 182] width 120 height 24
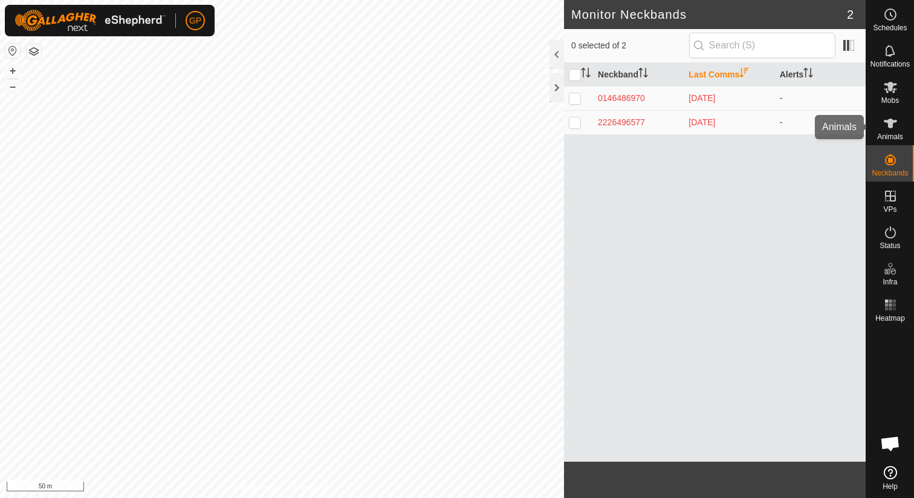
click at [892, 128] on icon at bounding box center [890, 123] width 15 height 15
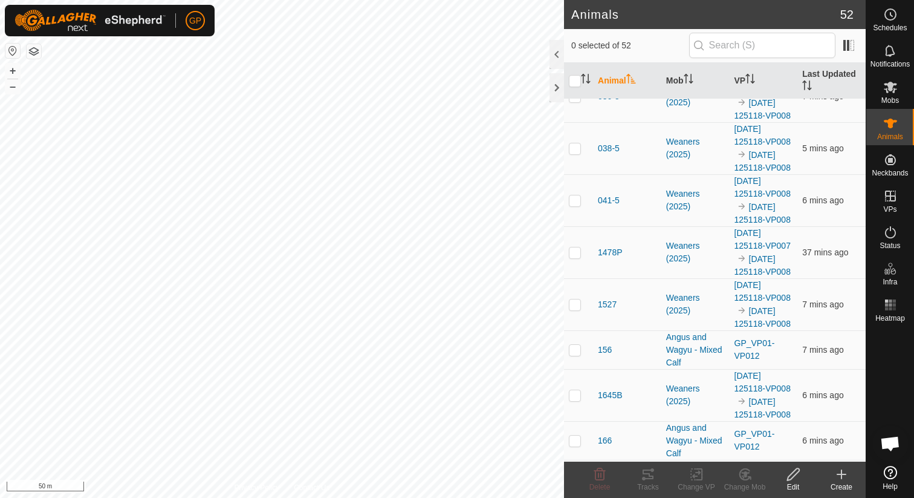
scroll to position [2117, 0]
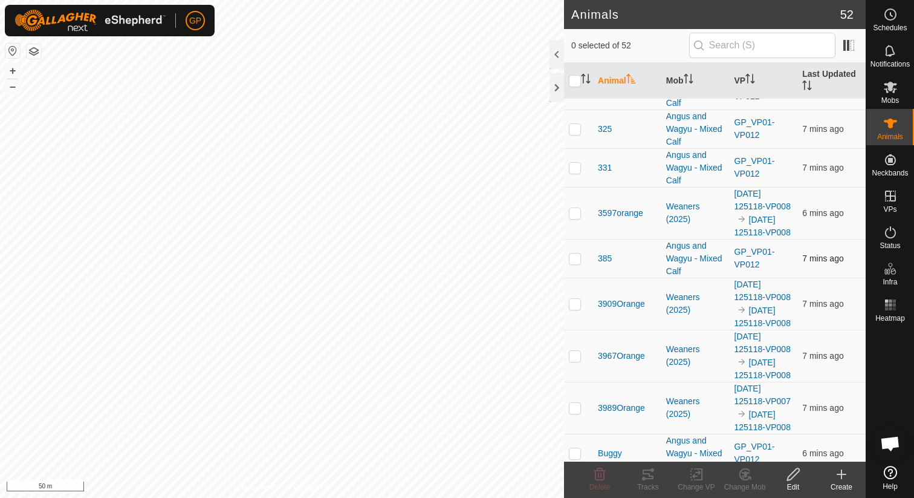
click at [574, 253] on p-checkbox at bounding box center [575, 258] width 12 height 10
click at [746, 475] on icon at bounding box center [745, 474] width 8 height 6
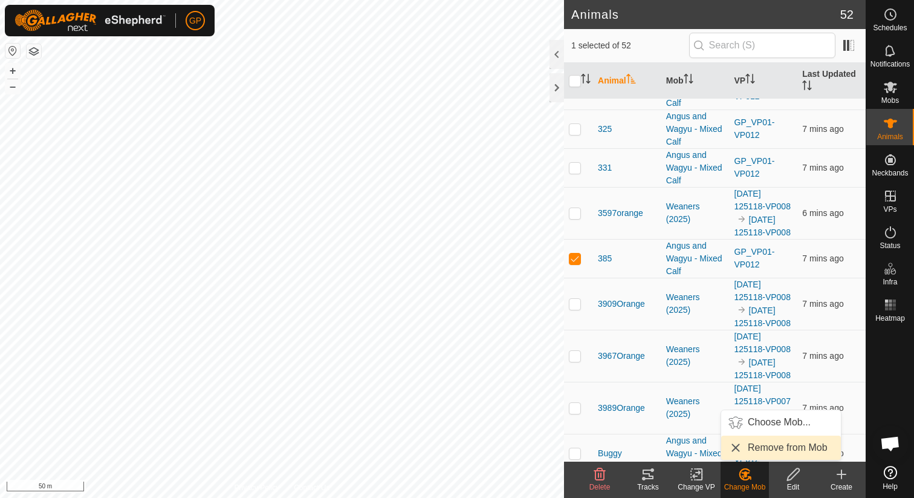
click at [751, 446] on link "Remove from Mob" at bounding box center [781, 447] width 120 height 24
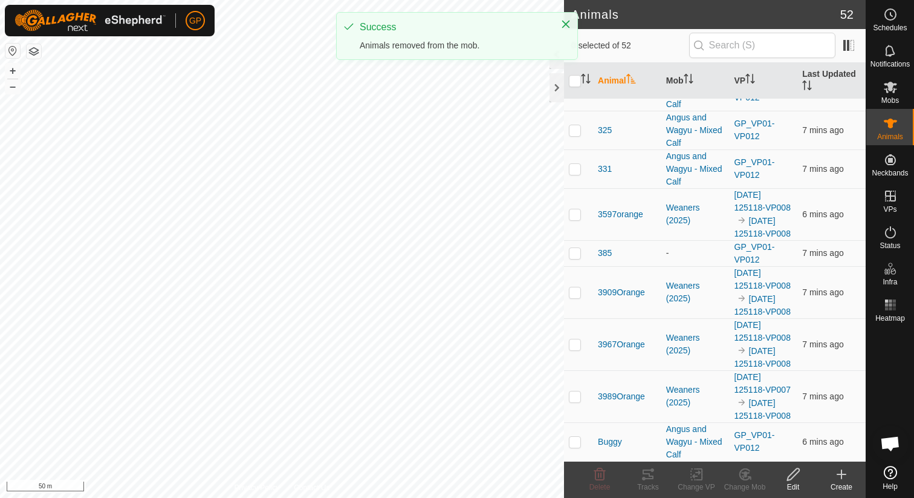
scroll to position [2053, 0]
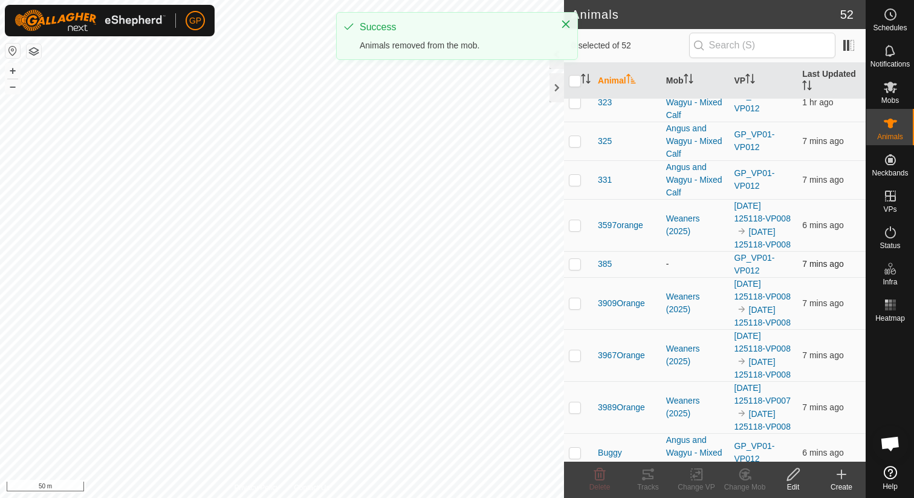
click at [573, 259] on p-checkbox at bounding box center [575, 264] width 12 height 10
checkbox input "true"
click at [752, 485] on div "Change Mob" at bounding box center [745, 486] width 48 height 11
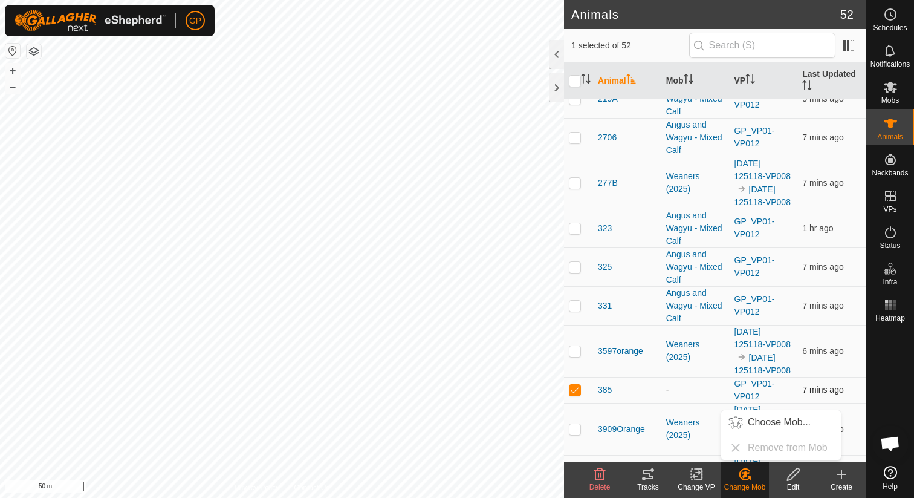
scroll to position [1922, 0]
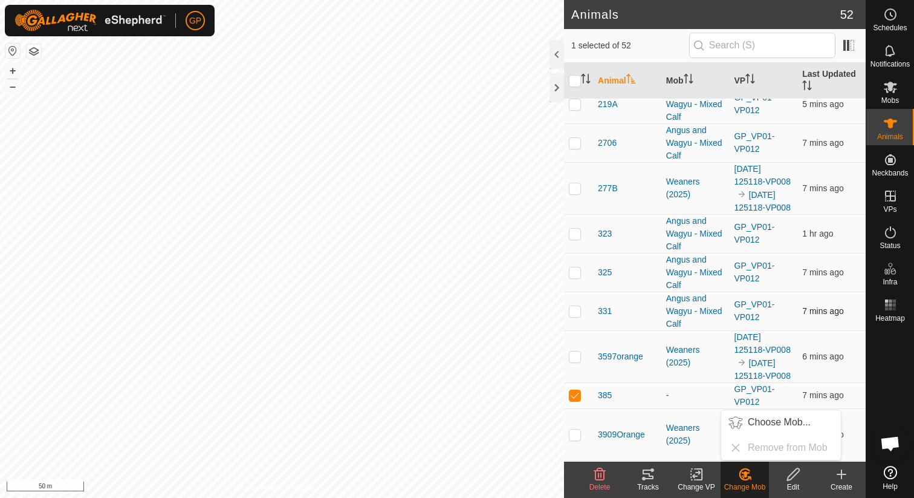
click at [580, 306] on p-checkbox at bounding box center [575, 311] width 12 height 10
checkbox input "true"
click at [580, 267] on p-checkbox at bounding box center [575, 272] width 12 height 10
checkbox input "true"
click at [579, 229] on p-checkbox at bounding box center [575, 234] width 12 height 10
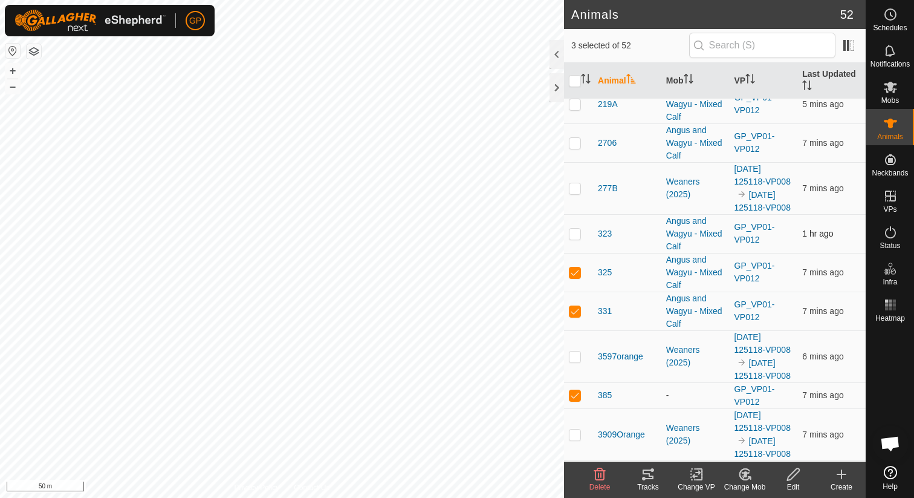
checkbox input "true"
click at [572, 390] on p-checkbox at bounding box center [575, 395] width 12 height 10
checkbox input "false"
click at [748, 473] on icon at bounding box center [745, 474] width 15 height 15
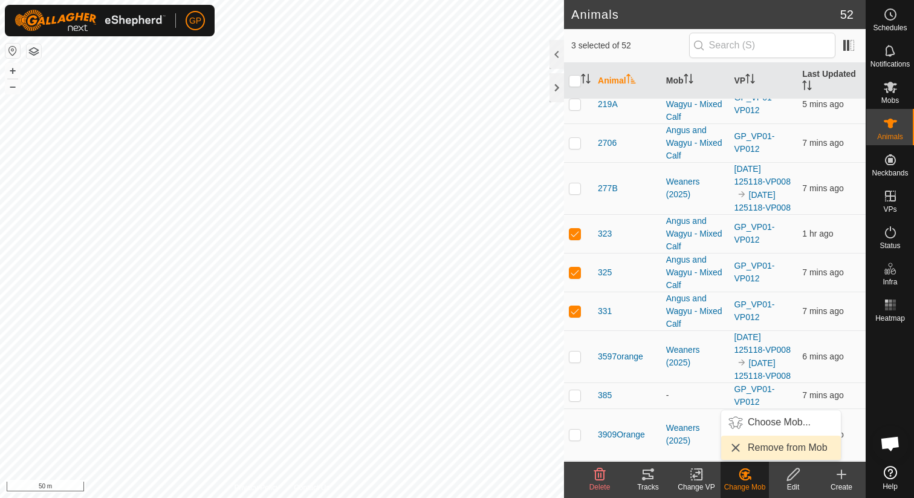
click at [762, 451] on link "Remove from Mob" at bounding box center [781, 447] width 120 height 24
checkbox input "false"
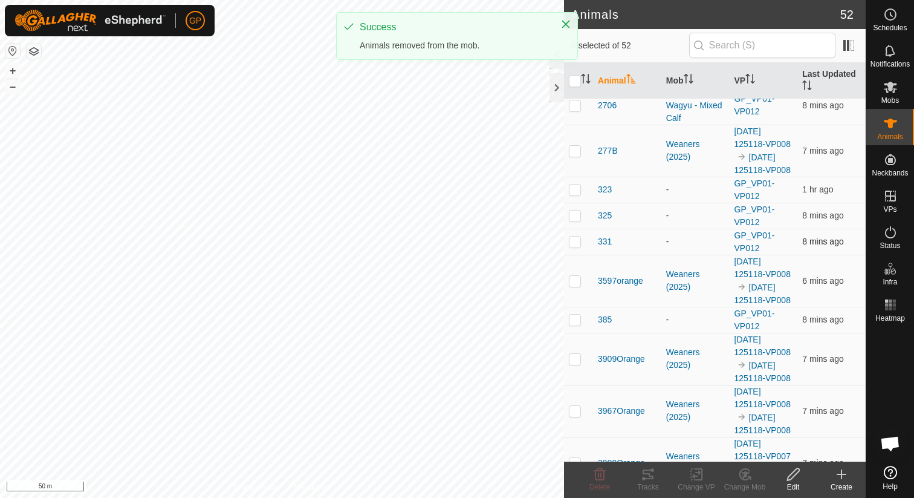
scroll to position [2015, 0]
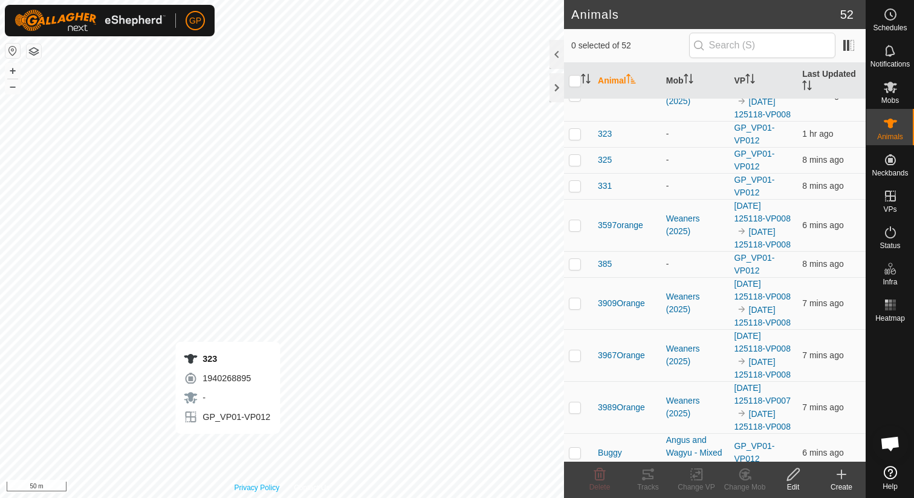
checkbox input "true"
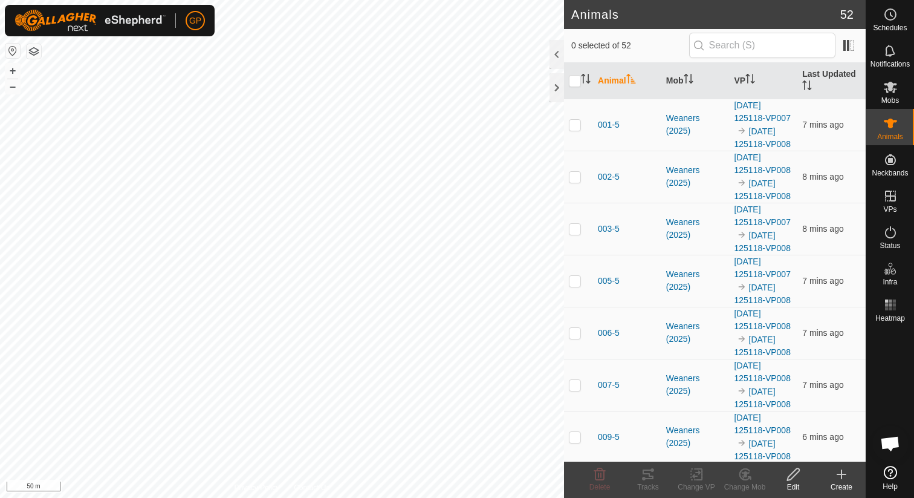
scroll to position [1415, 0]
click at [837, 470] on icon at bounding box center [841, 474] width 15 height 15
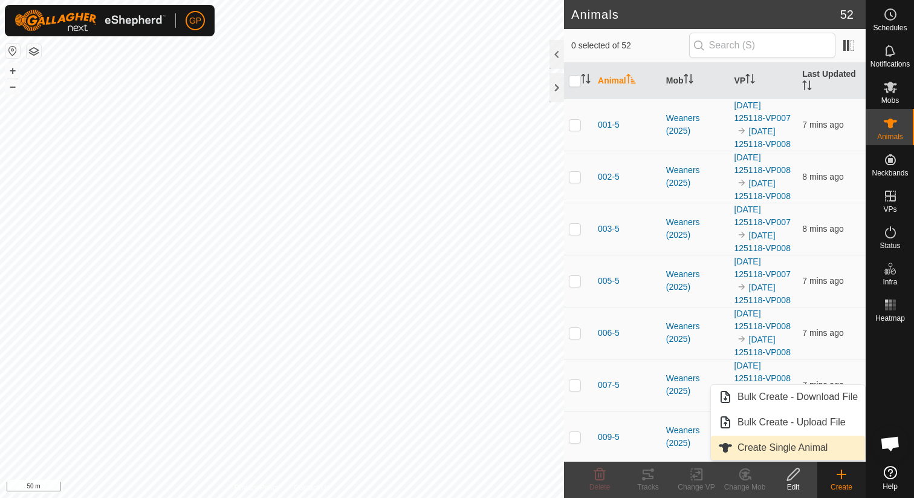
click at [824, 449] on link "Create Single Animal" at bounding box center [788, 447] width 154 height 24
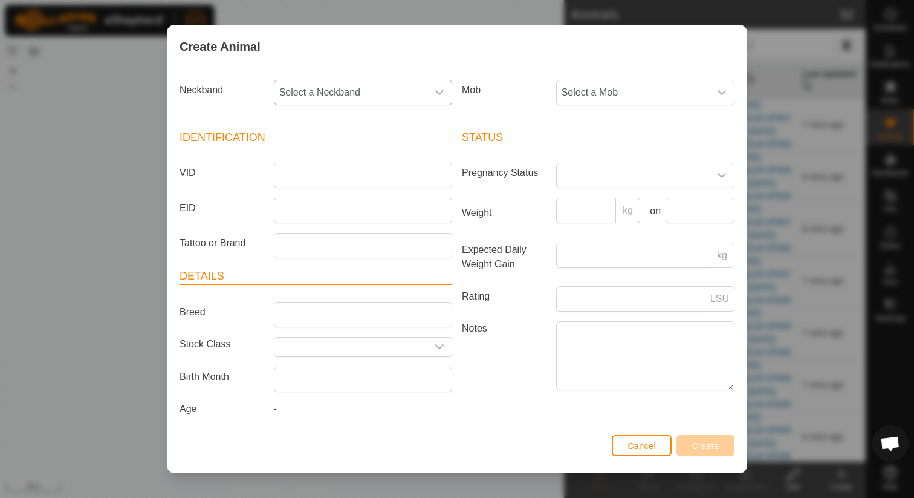
click at [395, 91] on span "Select a Neckband" at bounding box center [351, 92] width 153 height 24
type input "152509"
click at [337, 157] on li "1525096835" at bounding box center [363, 155] width 177 height 24
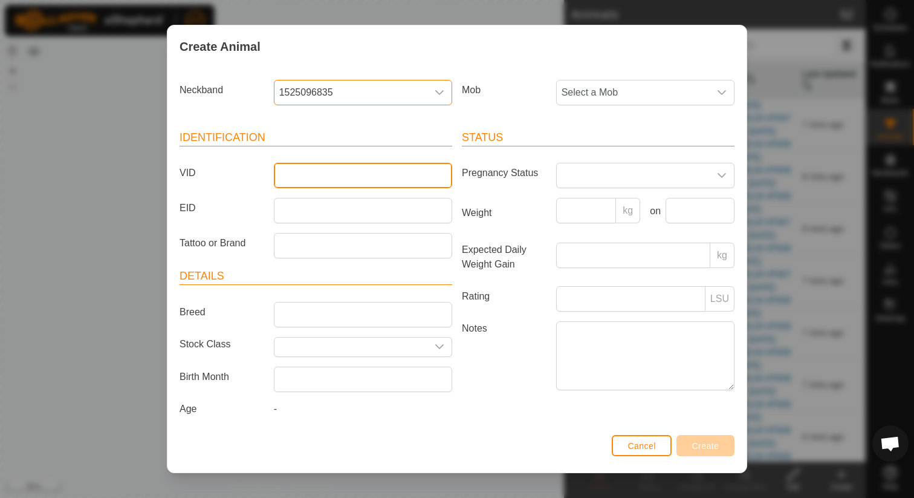
click at [322, 174] on input "VID" at bounding box center [363, 175] width 178 height 25
type input "4522T033P"
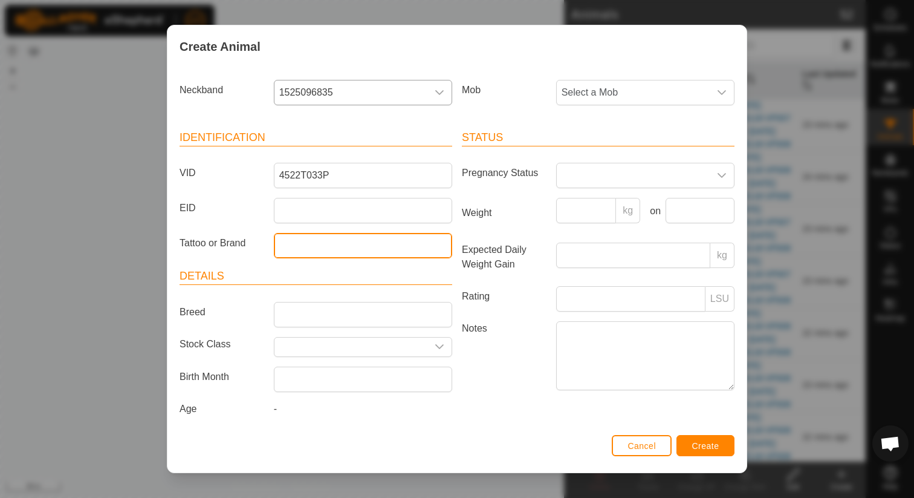
click at [299, 248] on input "Tattoo or Brand" at bounding box center [363, 245] width 178 height 25
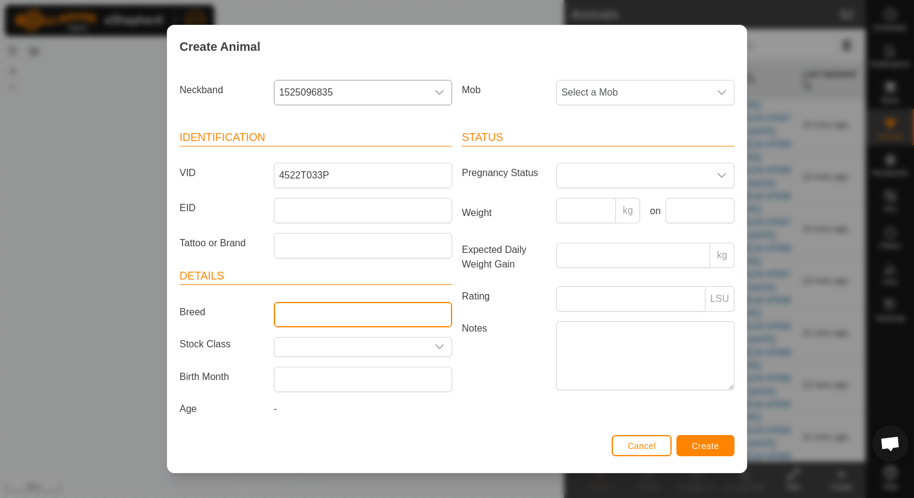
click at [309, 316] on input "Breed" at bounding box center [363, 314] width 178 height 25
type input "Wagyu"
click at [290, 409] on div "-" at bounding box center [363, 410] width 188 height 19
click at [588, 178] on span at bounding box center [633, 175] width 153 height 24
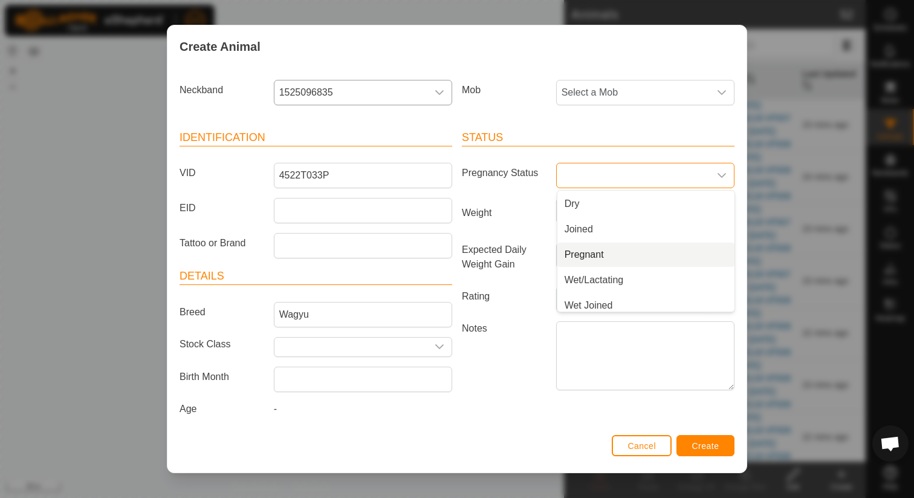
scroll to position [30, 0]
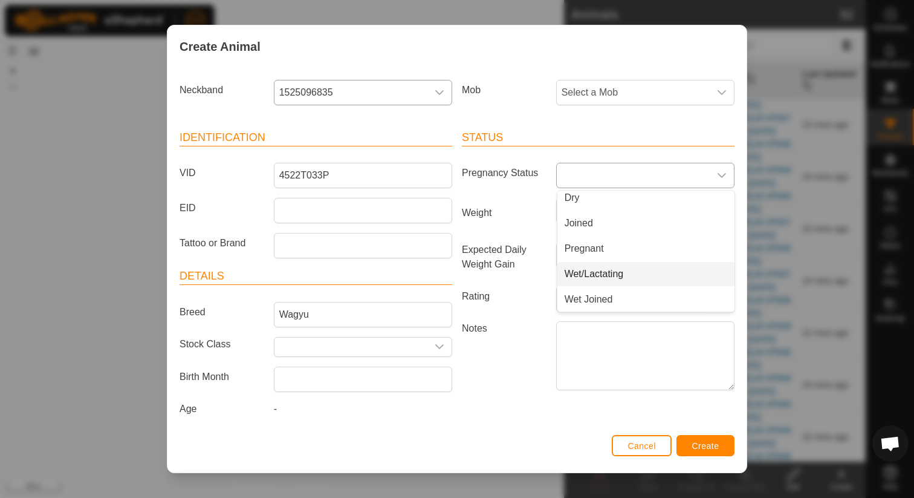
click at [593, 278] on li "Wet/Lactating" at bounding box center [645, 274] width 177 height 24
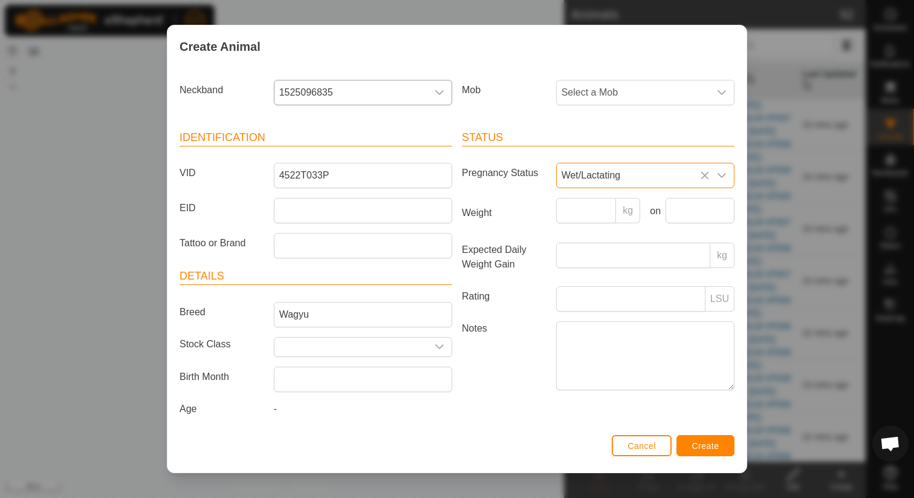
click at [704, 174] on icon at bounding box center [705, 176] width 10 height 10
click at [712, 82] on div "dropdown trigger" at bounding box center [722, 92] width 24 height 24
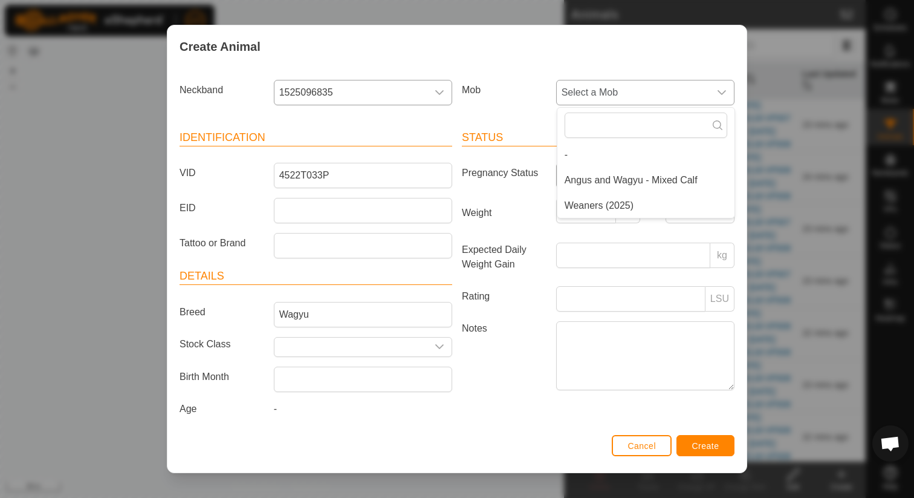
click at [613, 177] on li "Angus and Wagyu - Mixed Calf" at bounding box center [645, 180] width 177 height 24
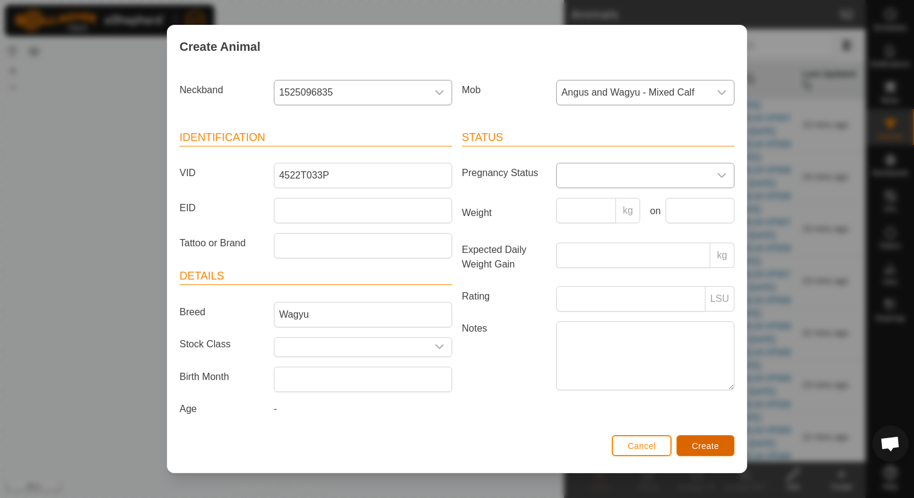
click at [695, 444] on span "Create" at bounding box center [705, 446] width 27 height 10
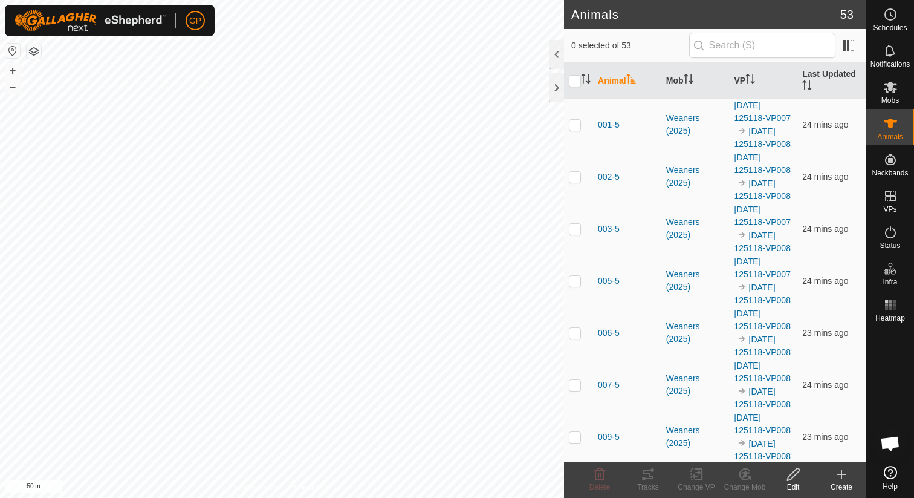
click at [845, 481] on icon at bounding box center [841, 474] width 15 height 15
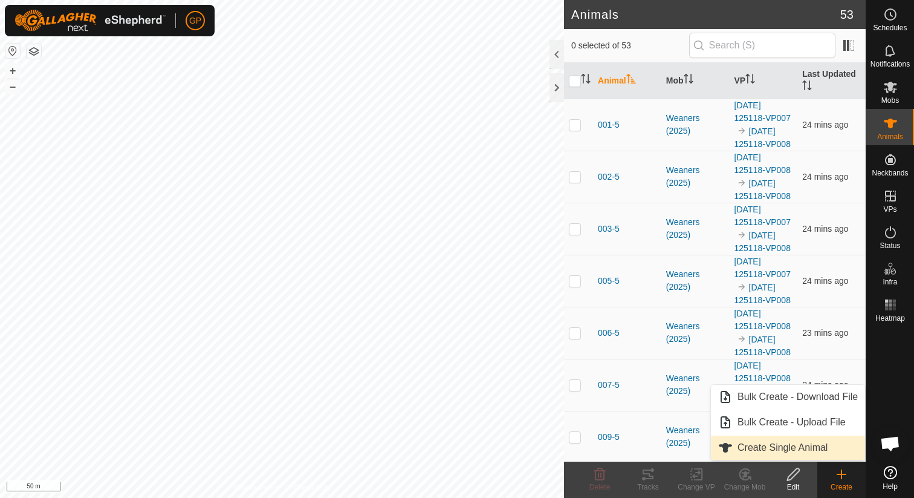
click at [782, 443] on link "Create Single Animal" at bounding box center [788, 447] width 154 height 24
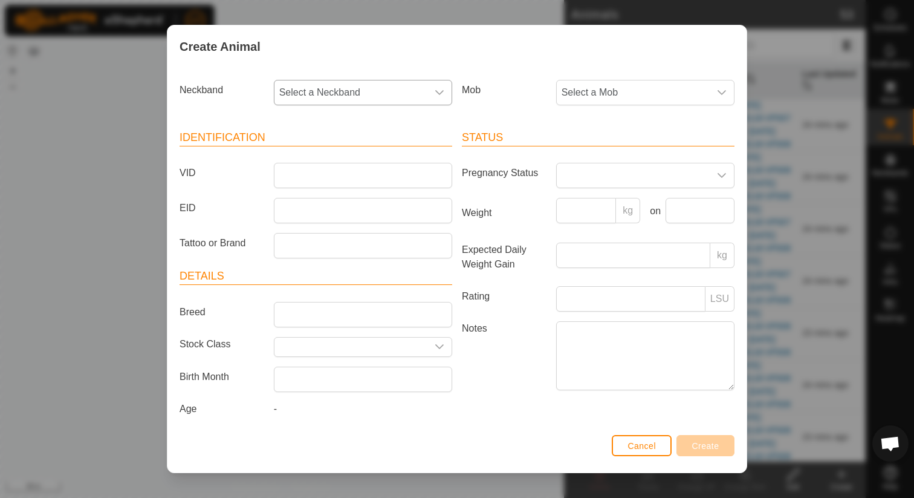
click at [401, 90] on span "Select a Neckband" at bounding box center [351, 92] width 153 height 24
type input "3844"
click at [333, 149] on li "3844596887" at bounding box center [363, 155] width 177 height 24
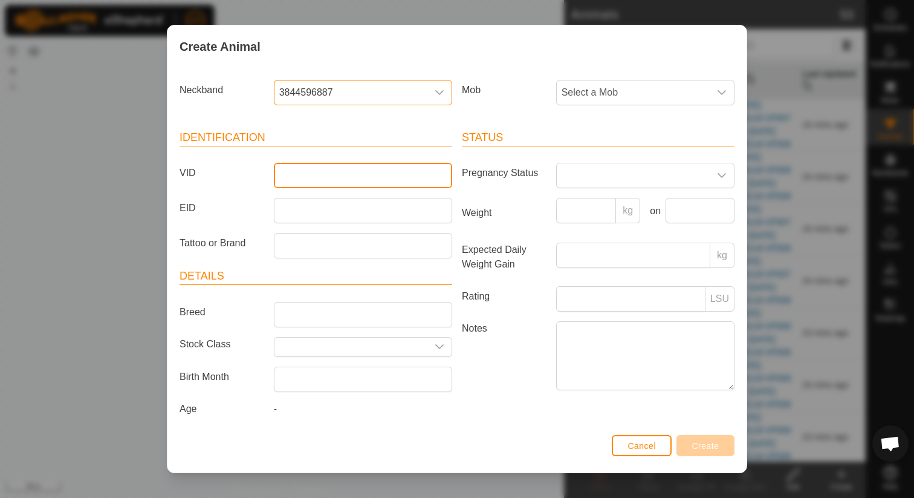
click at [327, 172] on input "VID" at bounding box center [363, 175] width 178 height 25
type input "2729pink"
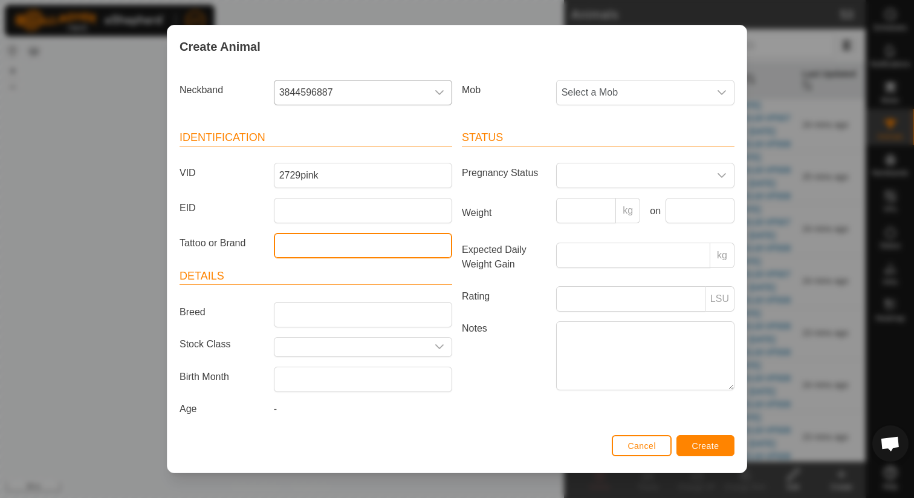
click at [327, 244] on input "Tattoo or Brand" at bounding box center [363, 245] width 178 height 25
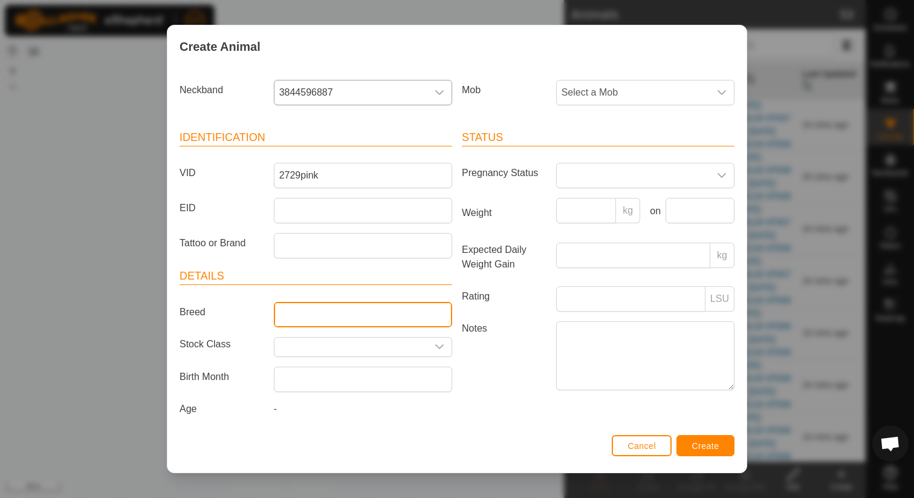
click at [319, 311] on input "Breed" at bounding box center [363, 314] width 178 height 25
type input "Angus"
click at [646, 98] on span "Select a Mob" at bounding box center [633, 92] width 153 height 24
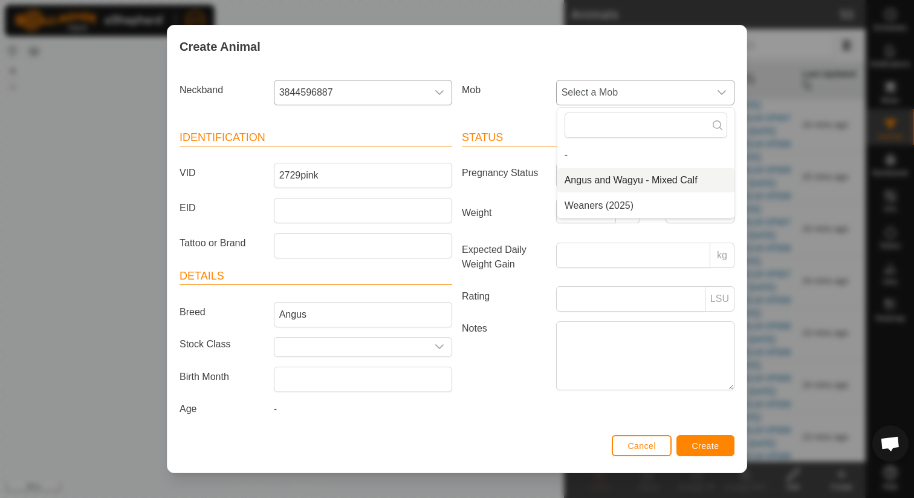
click at [599, 183] on li "Angus and Wagyu - Mixed Calf" at bounding box center [645, 180] width 177 height 24
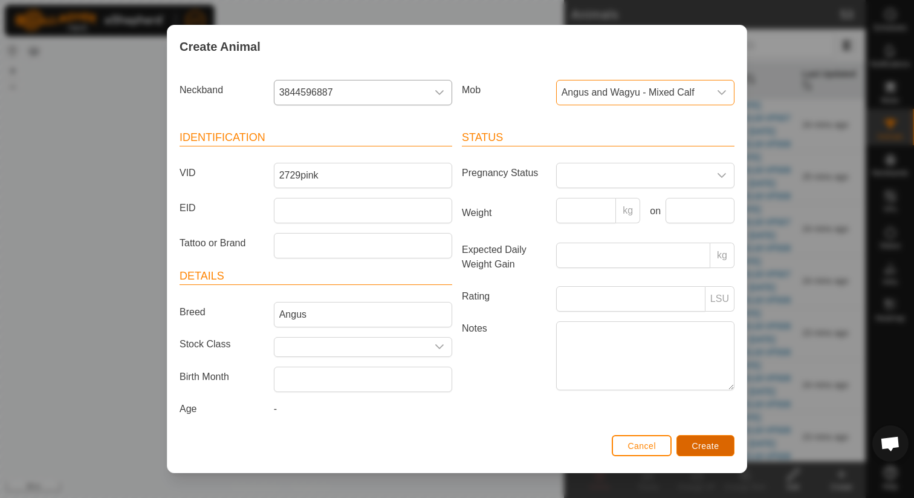
click at [698, 444] on span "Create" at bounding box center [705, 446] width 27 height 10
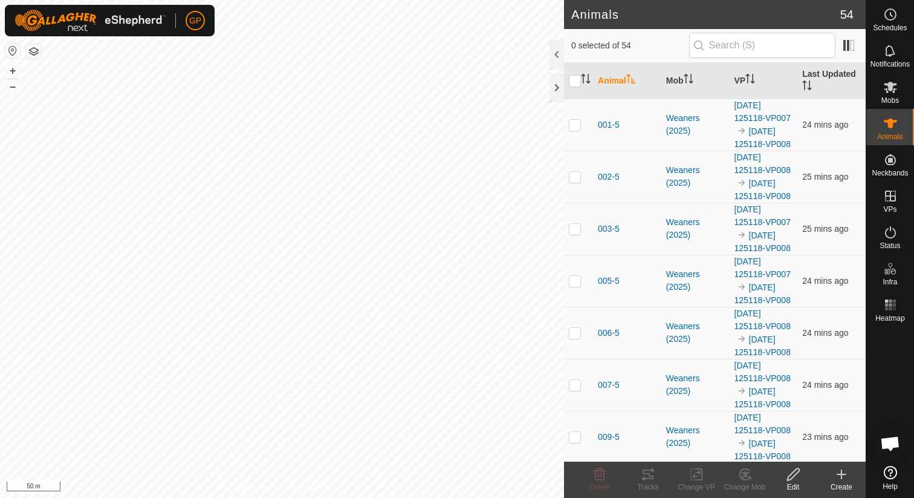
click at [844, 481] on div "Create" at bounding box center [841, 486] width 48 height 11
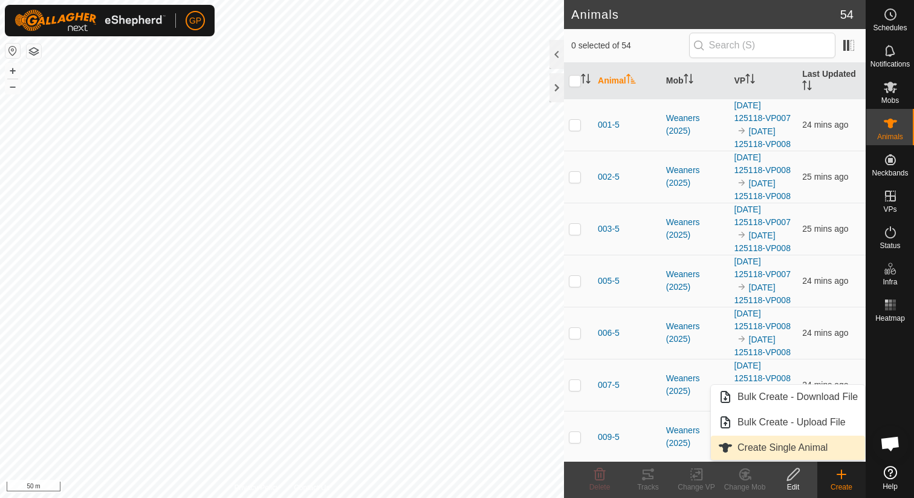
click at [779, 444] on link "Create Single Animal" at bounding box center [788, 447] width 154 height 24
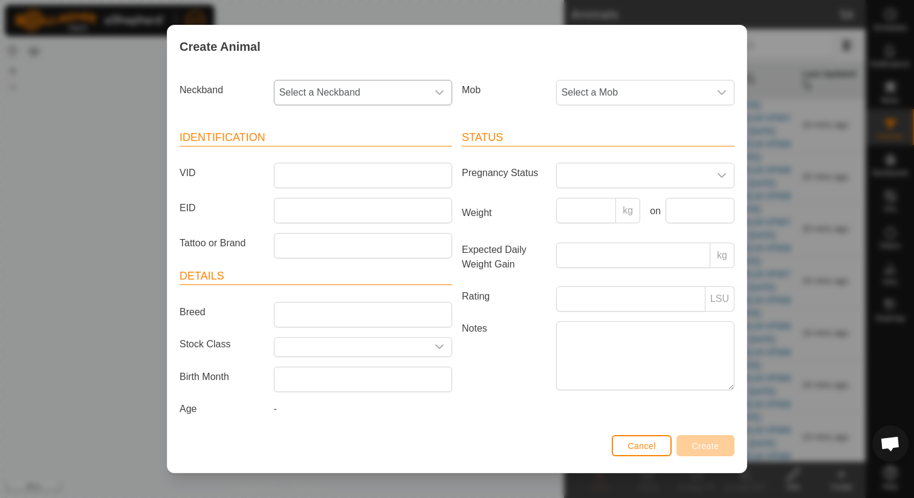
click at [406, 95] on span "Select a Neckband" at bounding box center [351, 92] width 153 height 24
type input "16355"
click at [379, 158] on li "1635525546" at bounding box center [363, 155] width 177 height 24
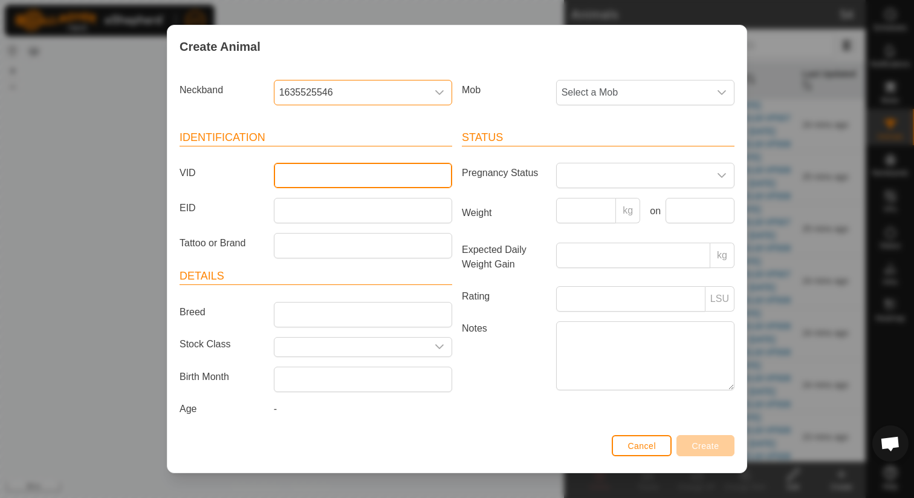
click at [344, 186] on input "VID" at bounding box center [363, 175] width 178 height 25
type input "159Red"
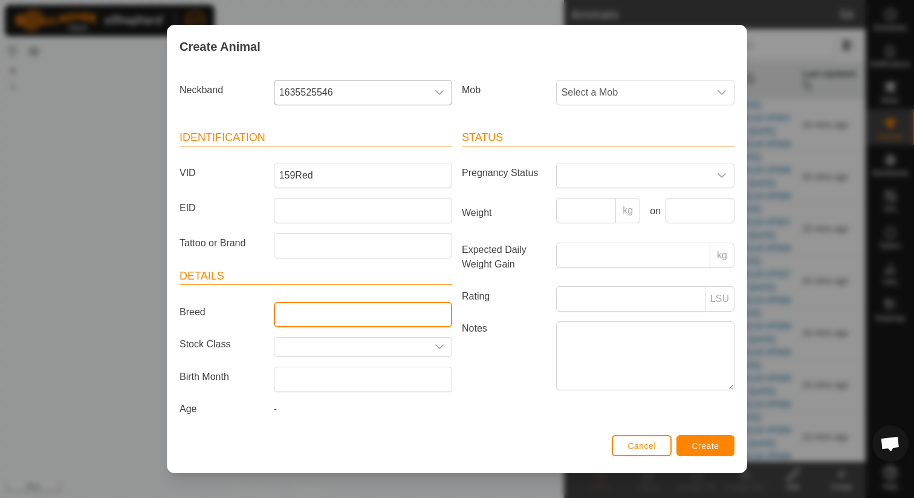
click at [342, 313] on input "Breed" at bounding box center [363, 314] width 178 height 25
type input "Angus"
click at [654, 102] on span "Select a Mob" at bounding box center [633, 92] width 153 height 24
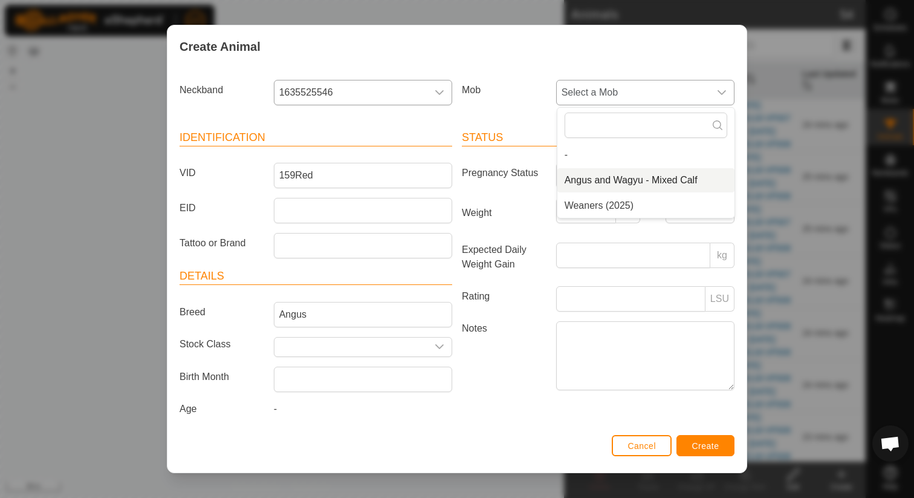
click at [611, 172] on li "Angus and Wagyu - Mixed Calf" at bounding box center [645, 180] width 177 height 24
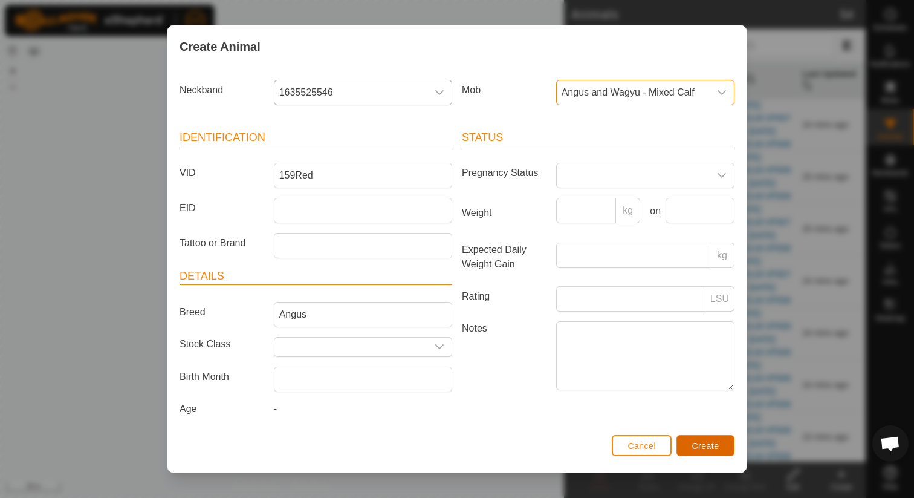
click at [700, 444] on span "Create" at bounding box center [705, 446] width 27 height 10
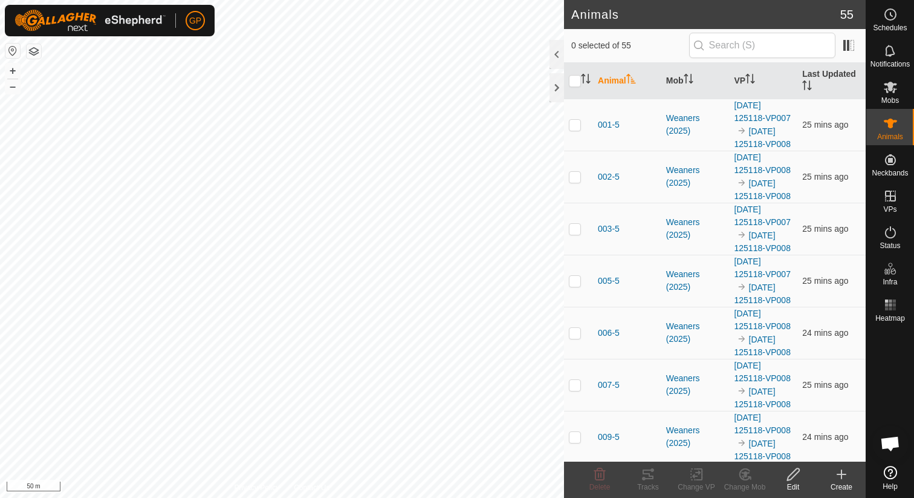
click at [853, 479] on create-svg-icon at bounding box center [841, 474] width 48 height 15
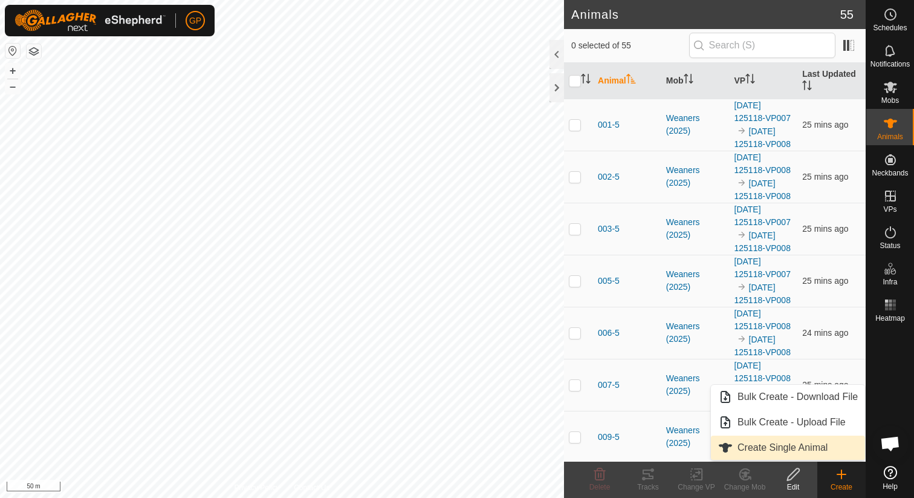
click at [807, 444] on link "Create Single Animal" at bounding box center [788, 447] width 154 height 24
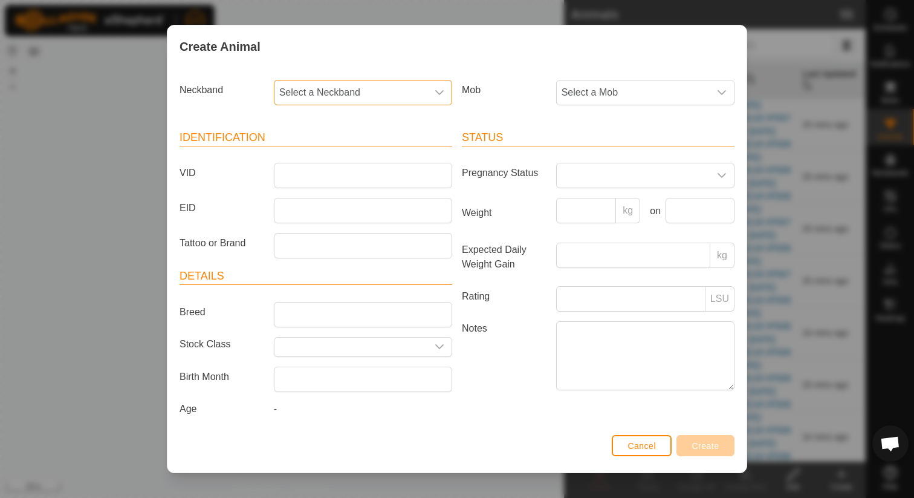
click at [401, 94] on span "Select a Neckband" at bounding box center [351, 92] width 153 height 24
type input "13866"
click at [372, 147] on li "0138660783" at bounding box center [363, 155] width 177 height 24
click at [346, 171] on input "VID" at bounding box center [363, 175] width 178 height 25
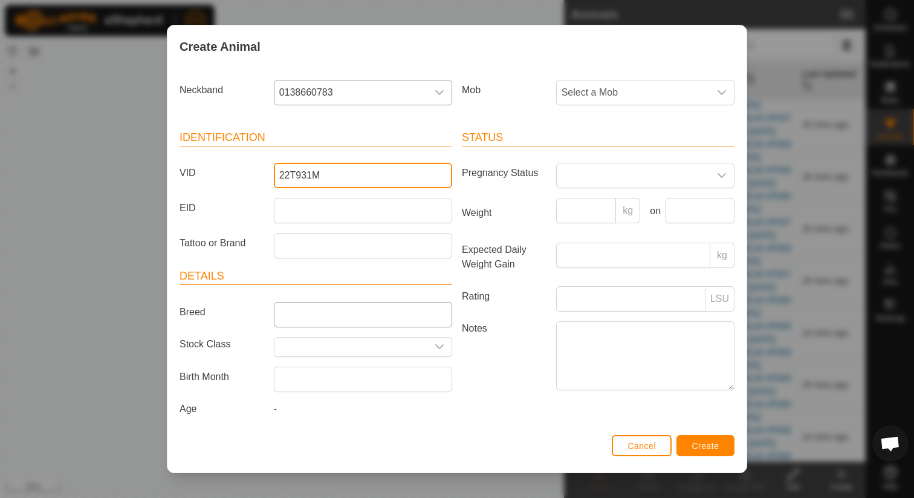
type input "22T931M"
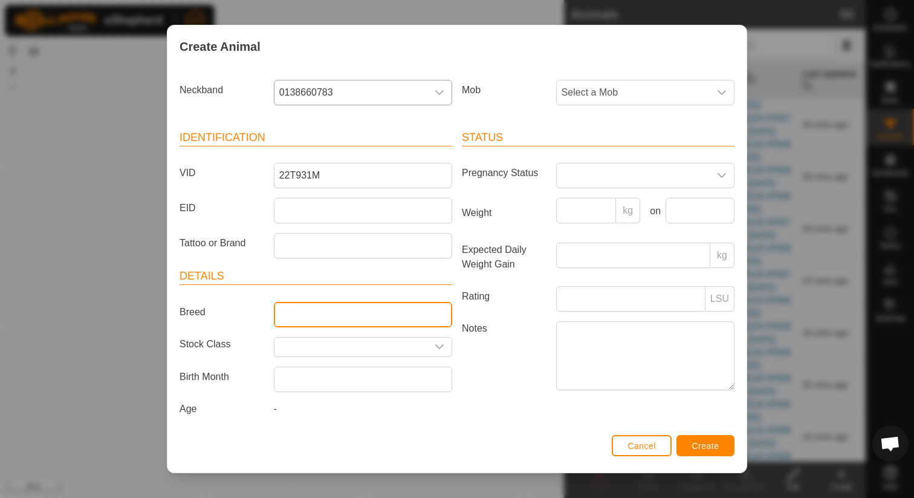
click at [346, 318] on input "Breed" at bounding box center [363, 314] width 178 height 25
type input "Wagyu"
click at [713, 93] on div "dropdown trigger" at bounding box center [722, 92] width 24 height 24
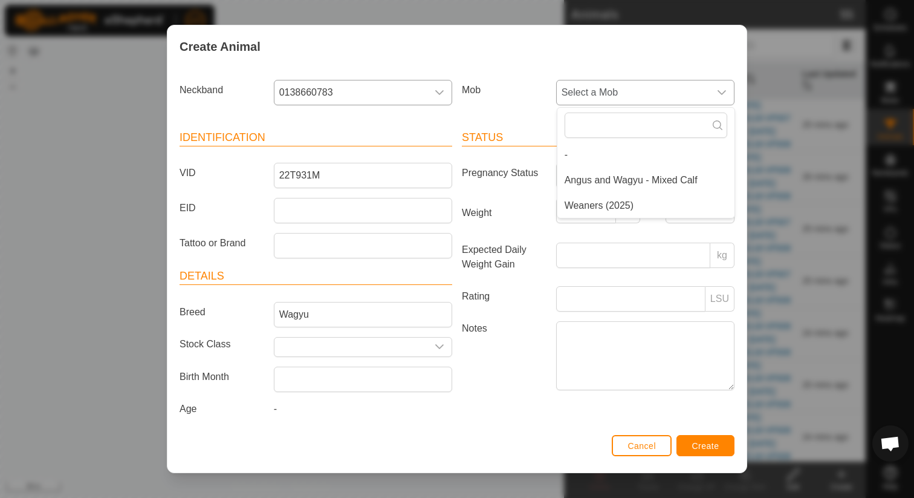
click at [663, 175] on li "Angus and Wagyu - Mixed Calf" at bounding box center [645, 180] width 177 height 24
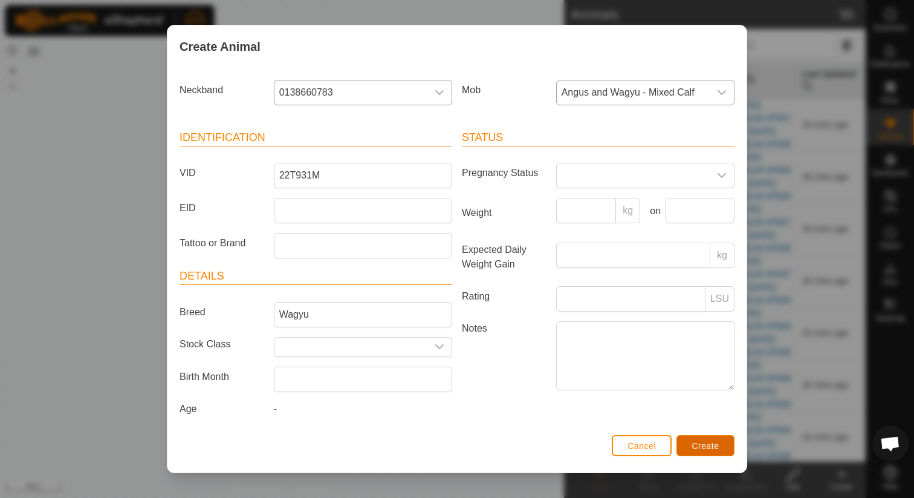
click at [711, 448] on span "Create" at bounding box center [705, 446] width 27 height 10
